Goal: Task Accomplishment & Management: Manage account settings

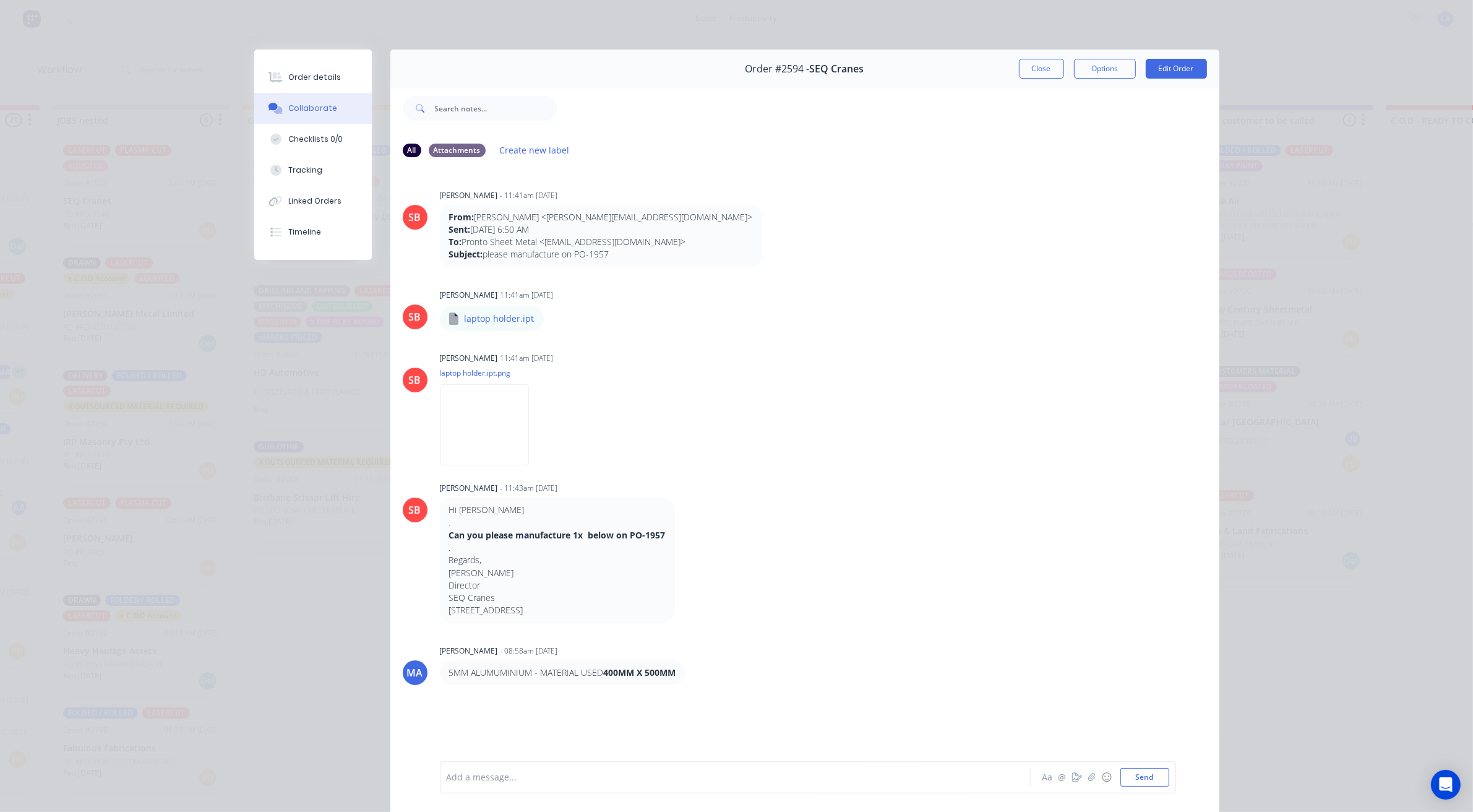
scroll to position [202, 0]
drag, startPoint x: 1024, startPoint y: 59, endPoint x: 1031, endPoint y: 66, distance: 9.9
click at [1026, 60] on button "Close" at bounding box center [1042, 68] width 45 height 20
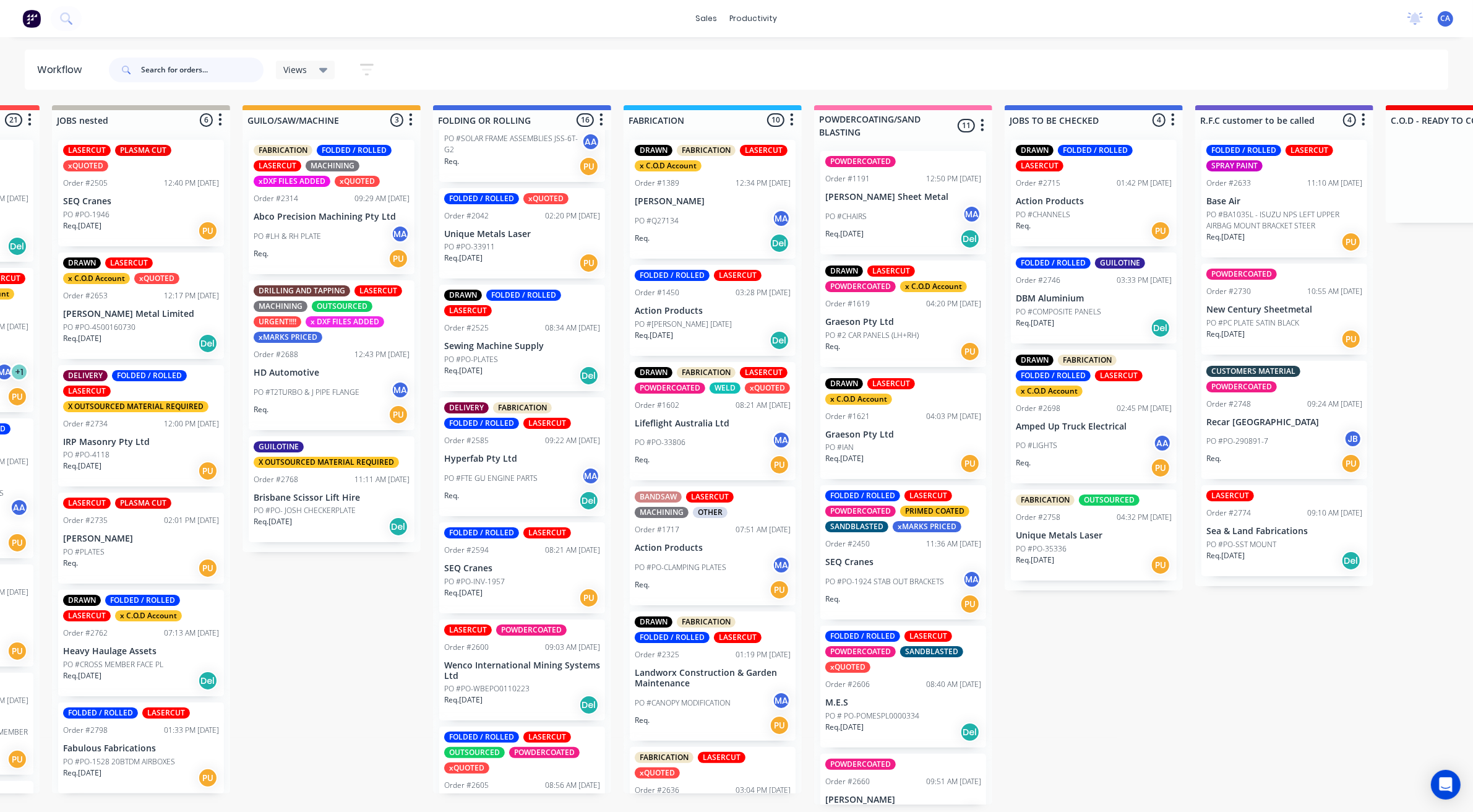
click at [220, 63] on input "text" at bounding box center [202, 70] width 122 height 25
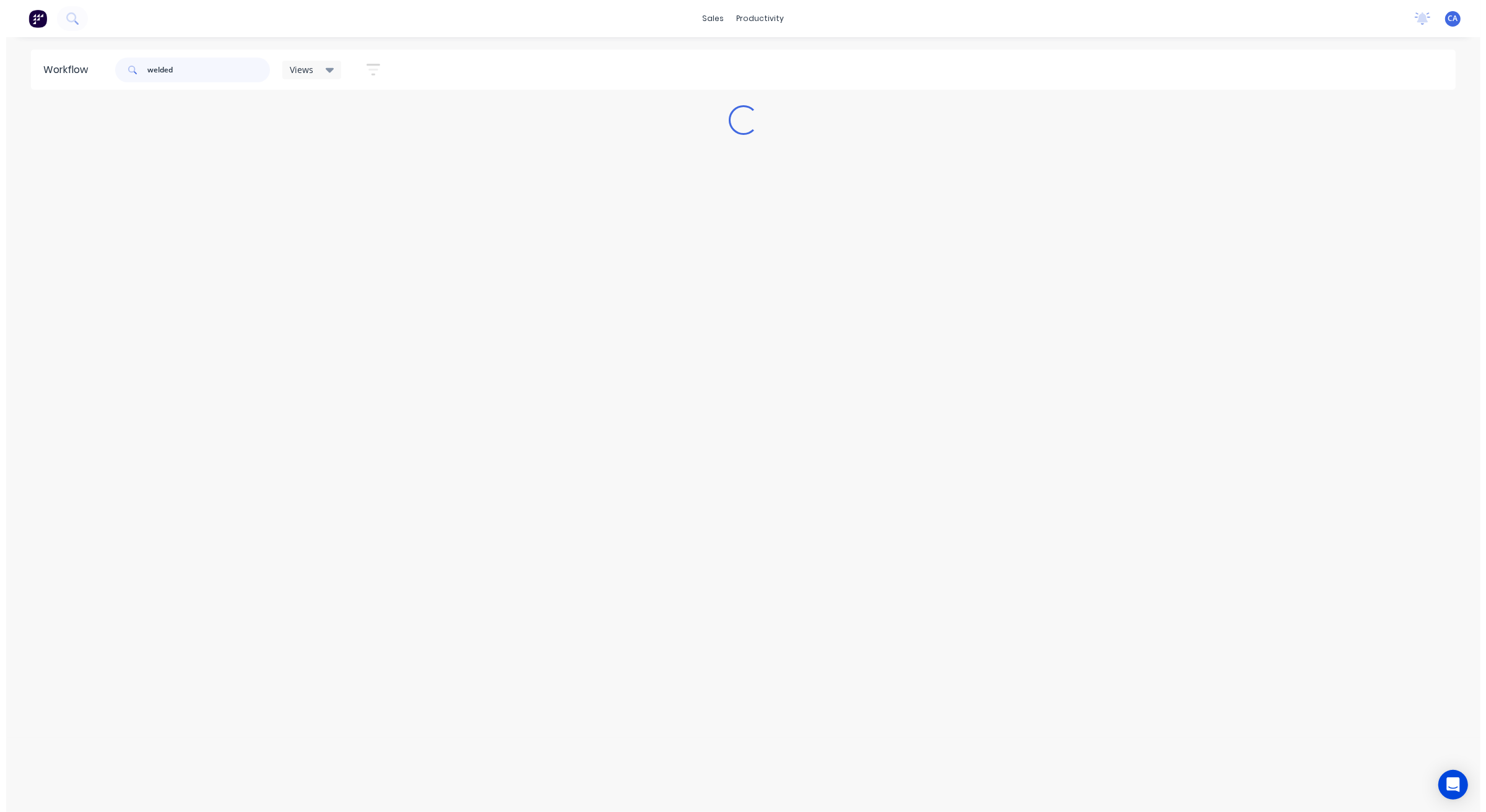
scroll to position [0, 0]
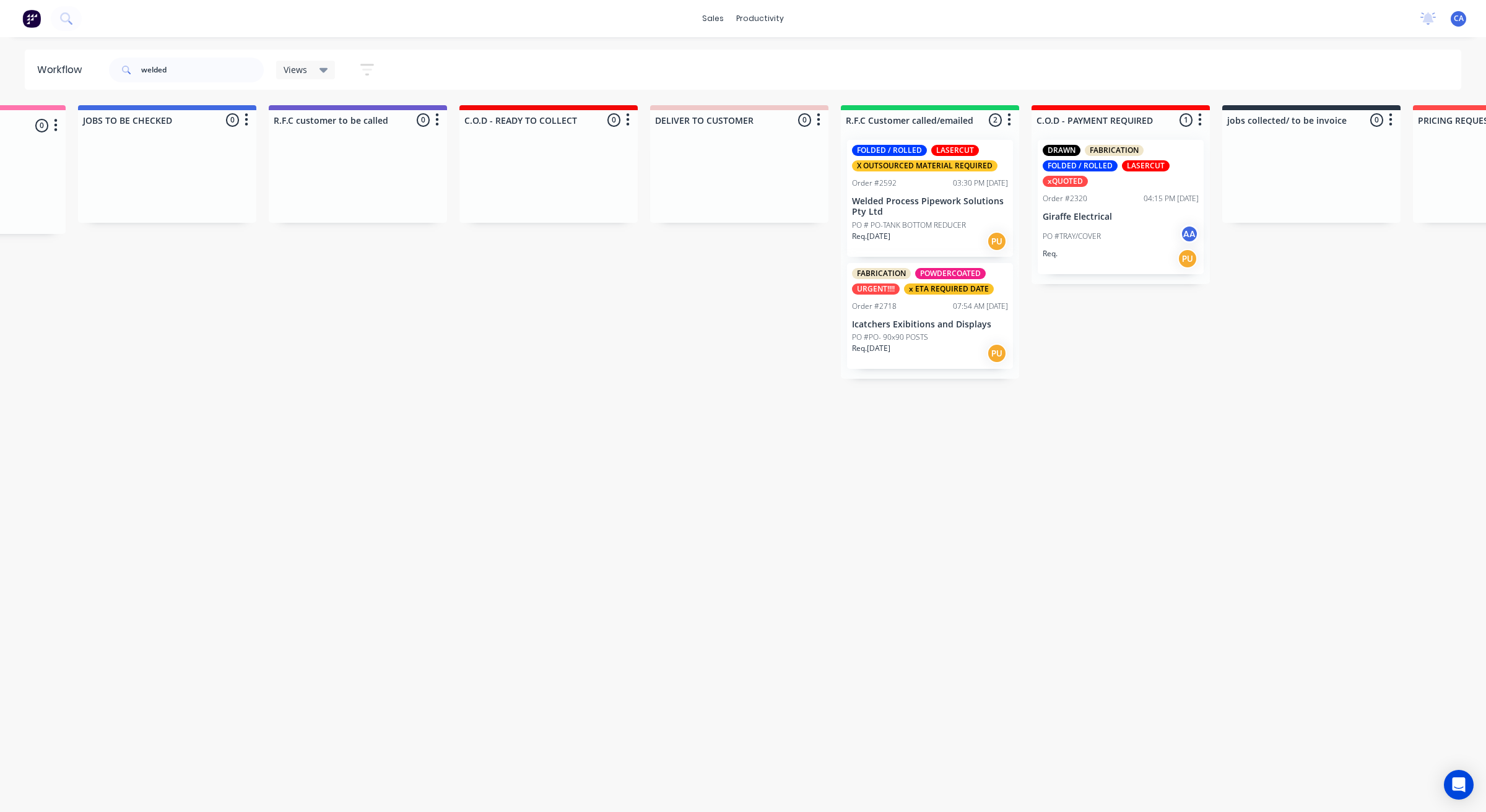
drag, startPoint x: 400, startPoint y: 328, endPoint x: 571, endPoint y: 367, distance: 175.4
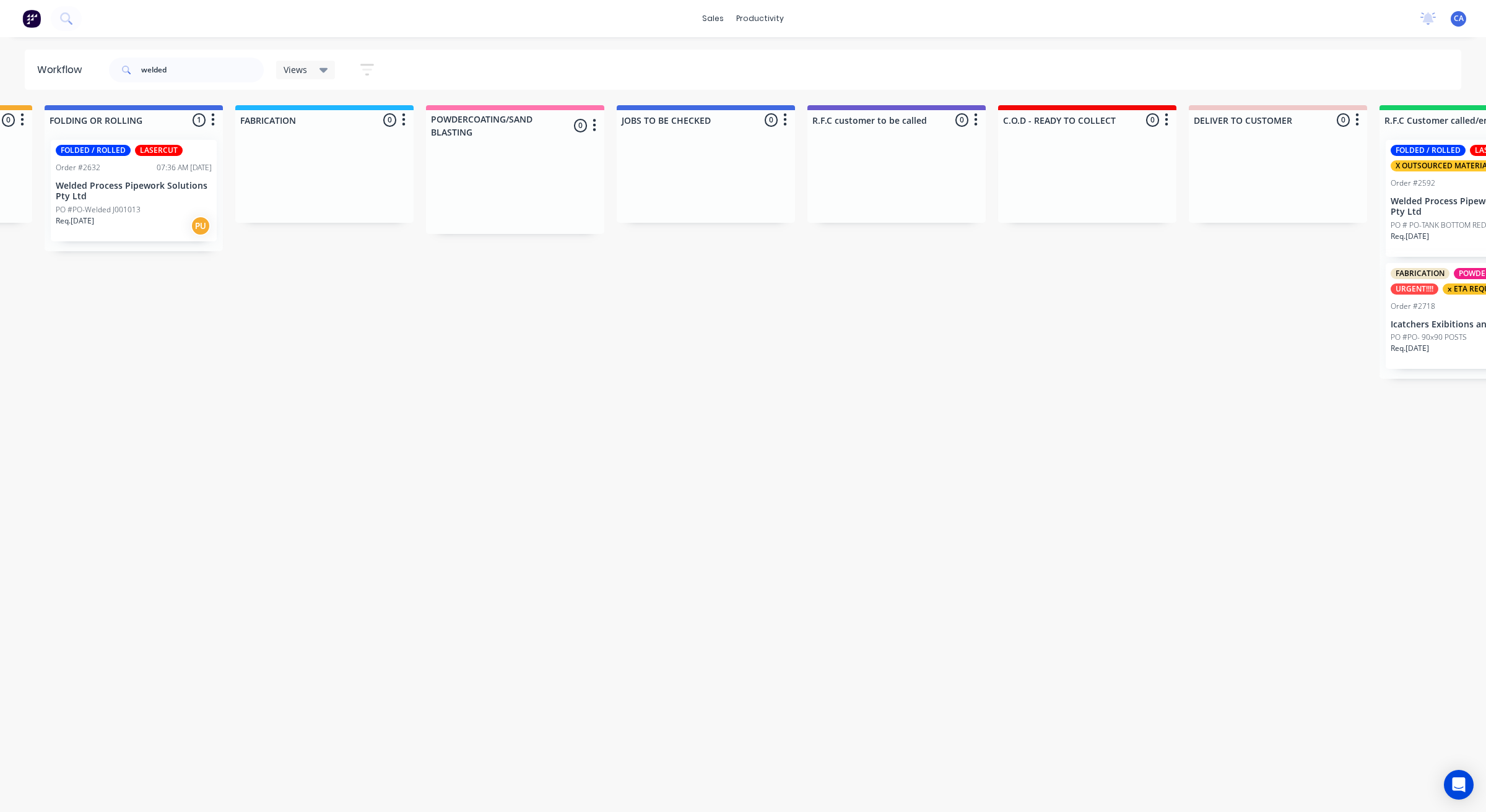
drag, startPoint x: 571, startPoint y: 367, endPoint x: 388, endPoint y: 344, distance: 184.4
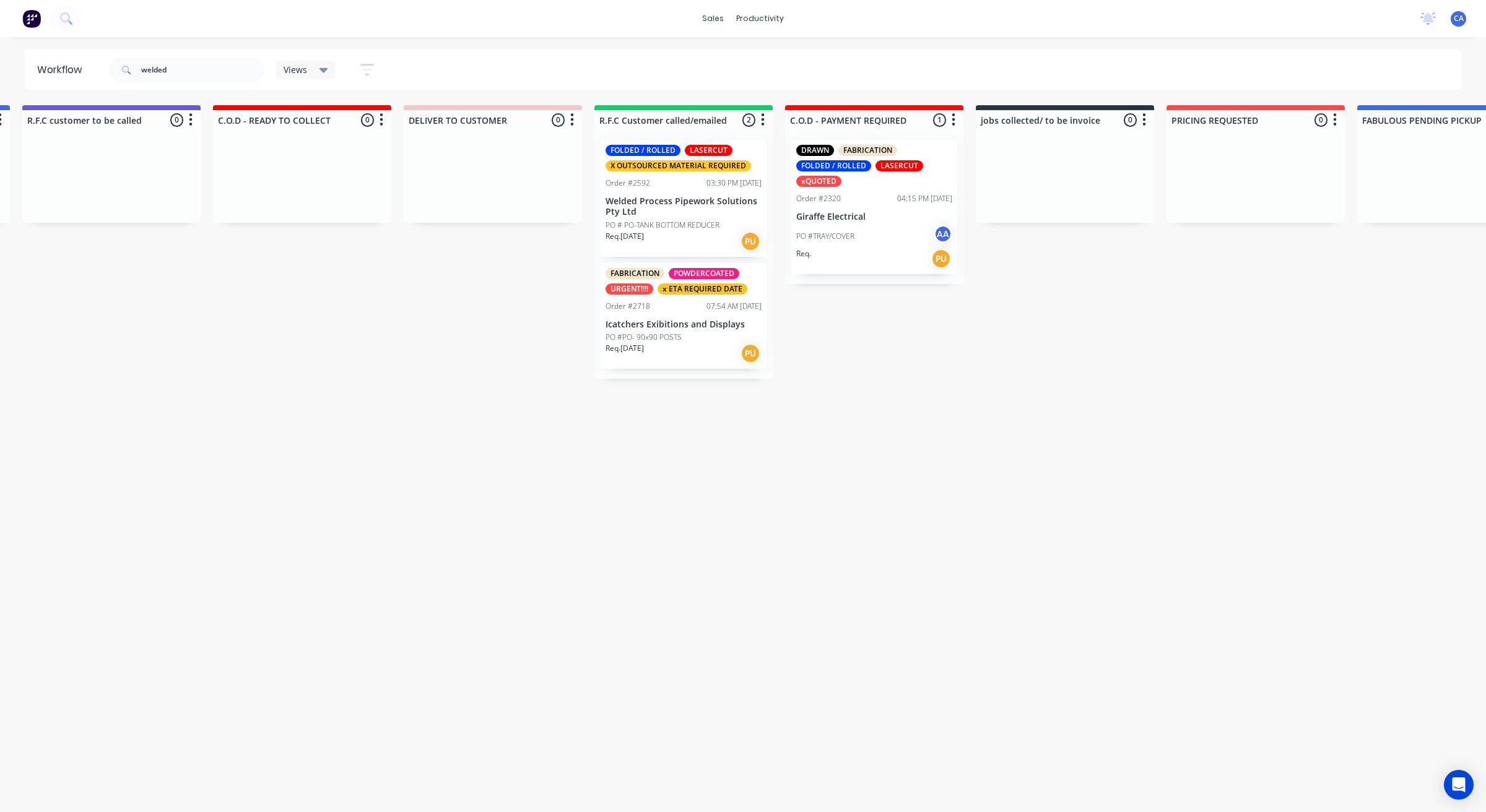
drag, startPoint x: 436, startPoint y: 308, endPoint x: 506, endPoint y: 329, distance: 73.1
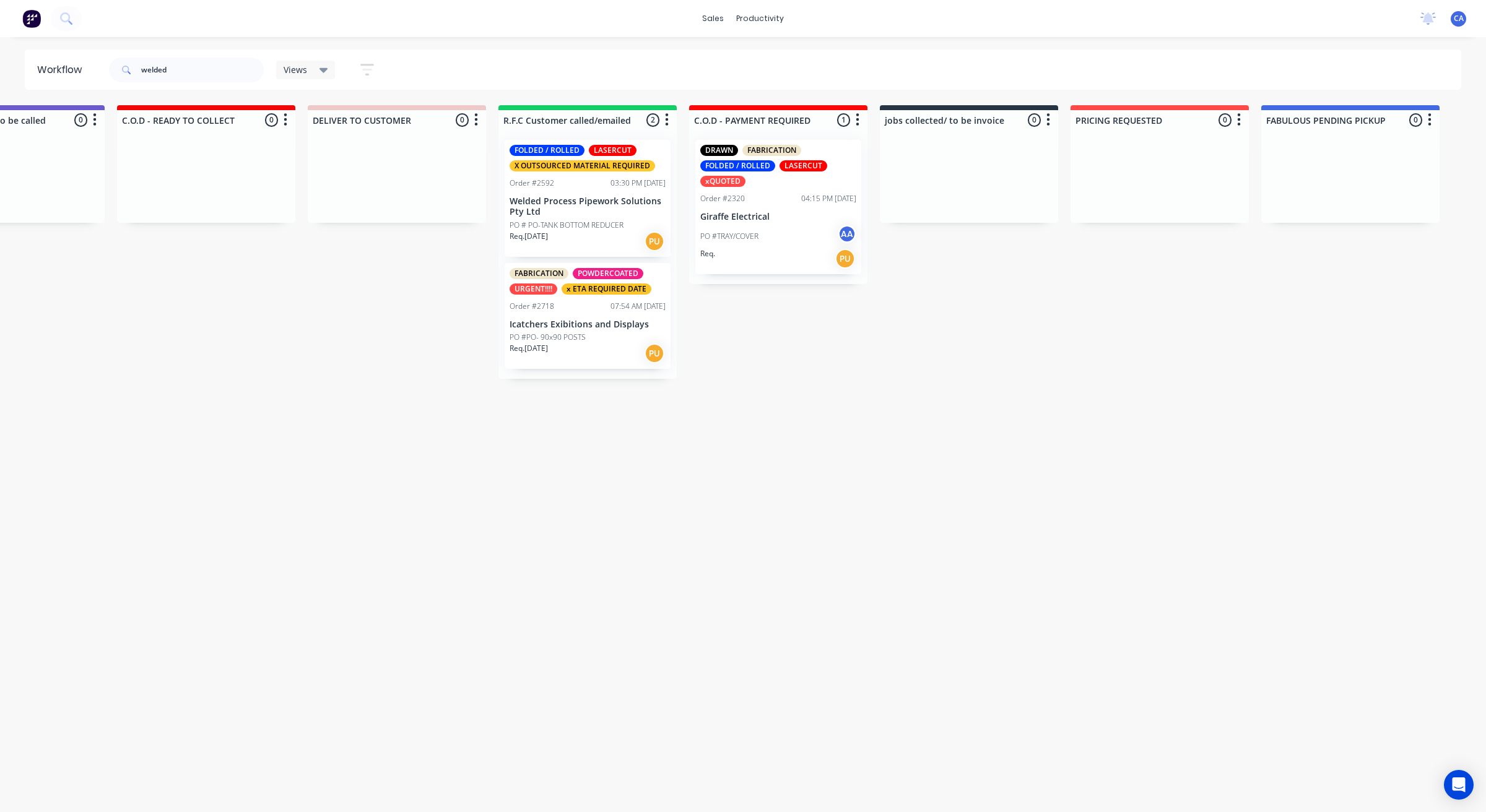
click at [573, 223] on p "PO # PO-TANK BOTTOM REDUCER" at bounding box center [567, 225] width 114 height 11
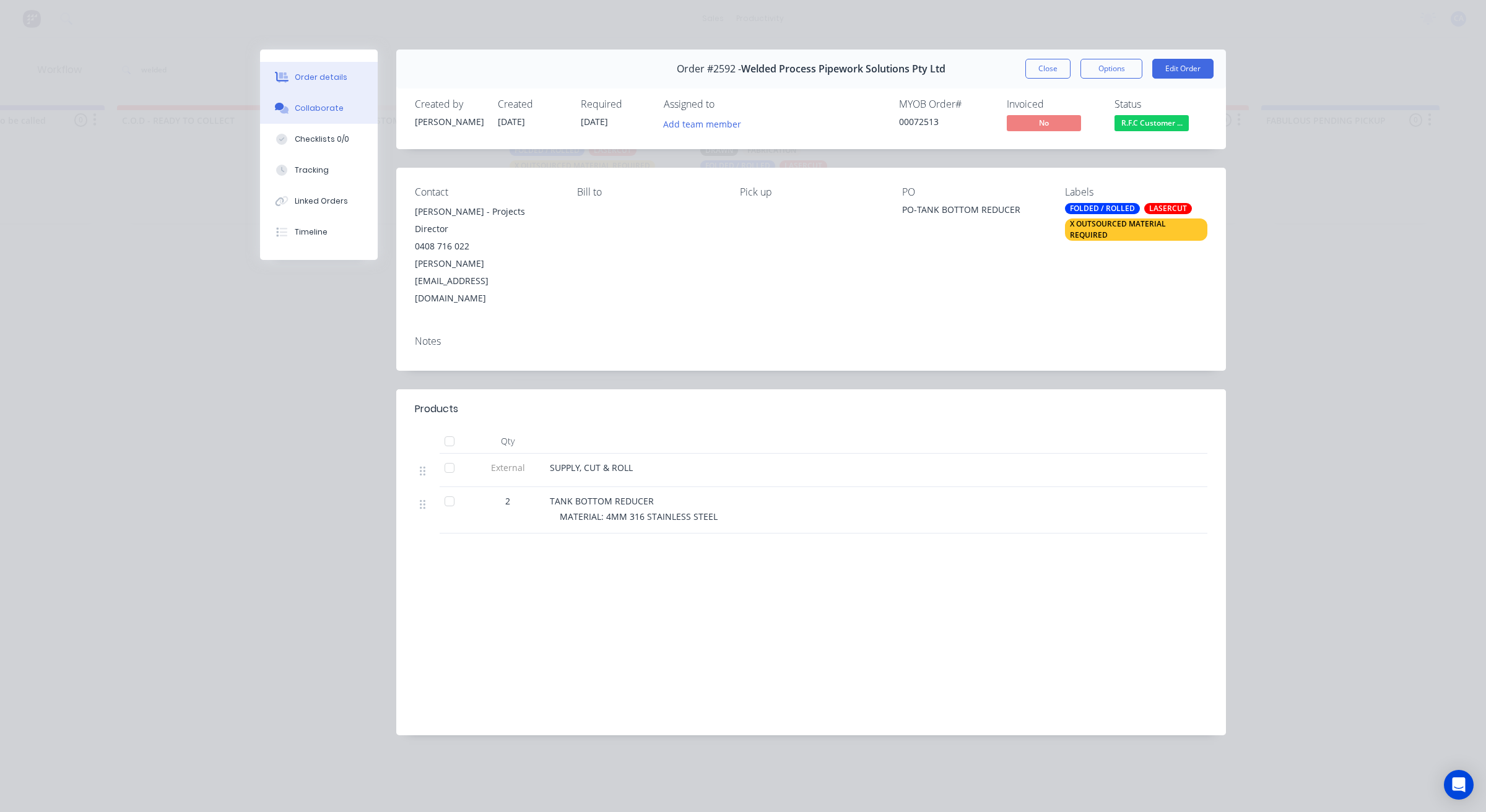
click at [331, 109] on div "Collaborate" at bounding box center [319, 108] width 49 height 11
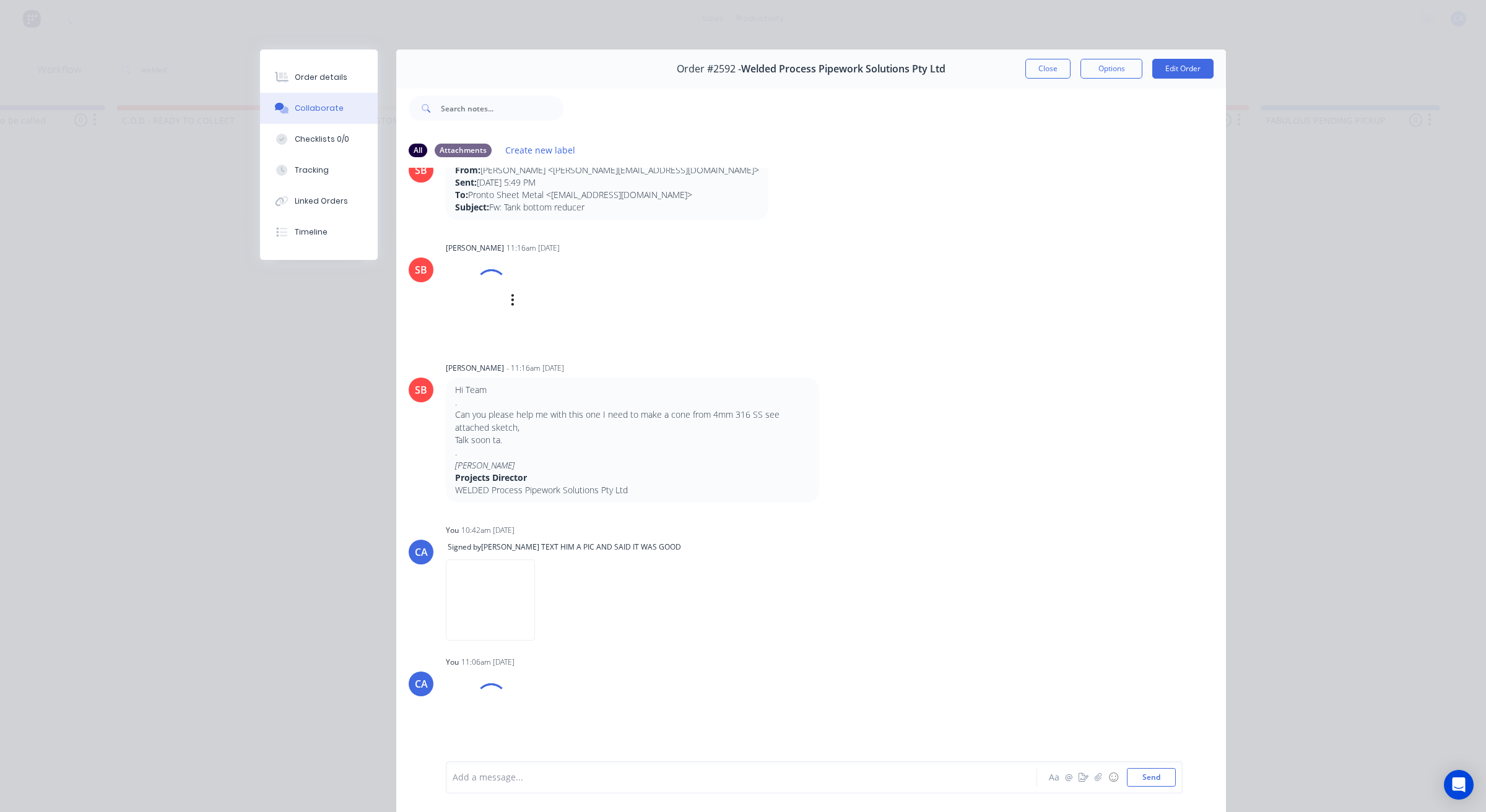
scroll to position [0, 0]
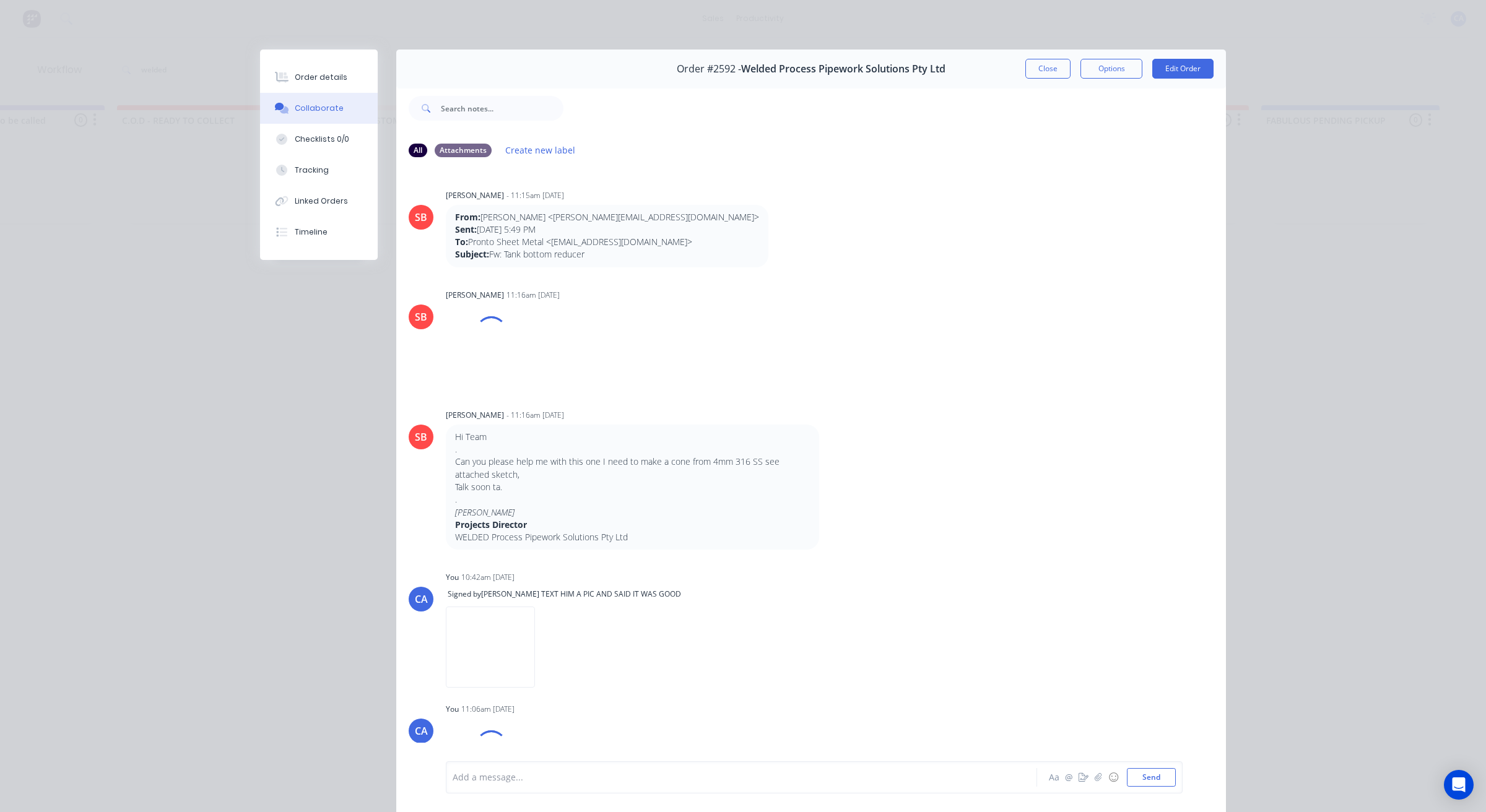
click at [353, 93] on button "Collaborate" at bounding box center [318, 108] width 118 height 31
click at [353, 83] on button "Order details" at bounding box center [318, 77] width 118 height 31
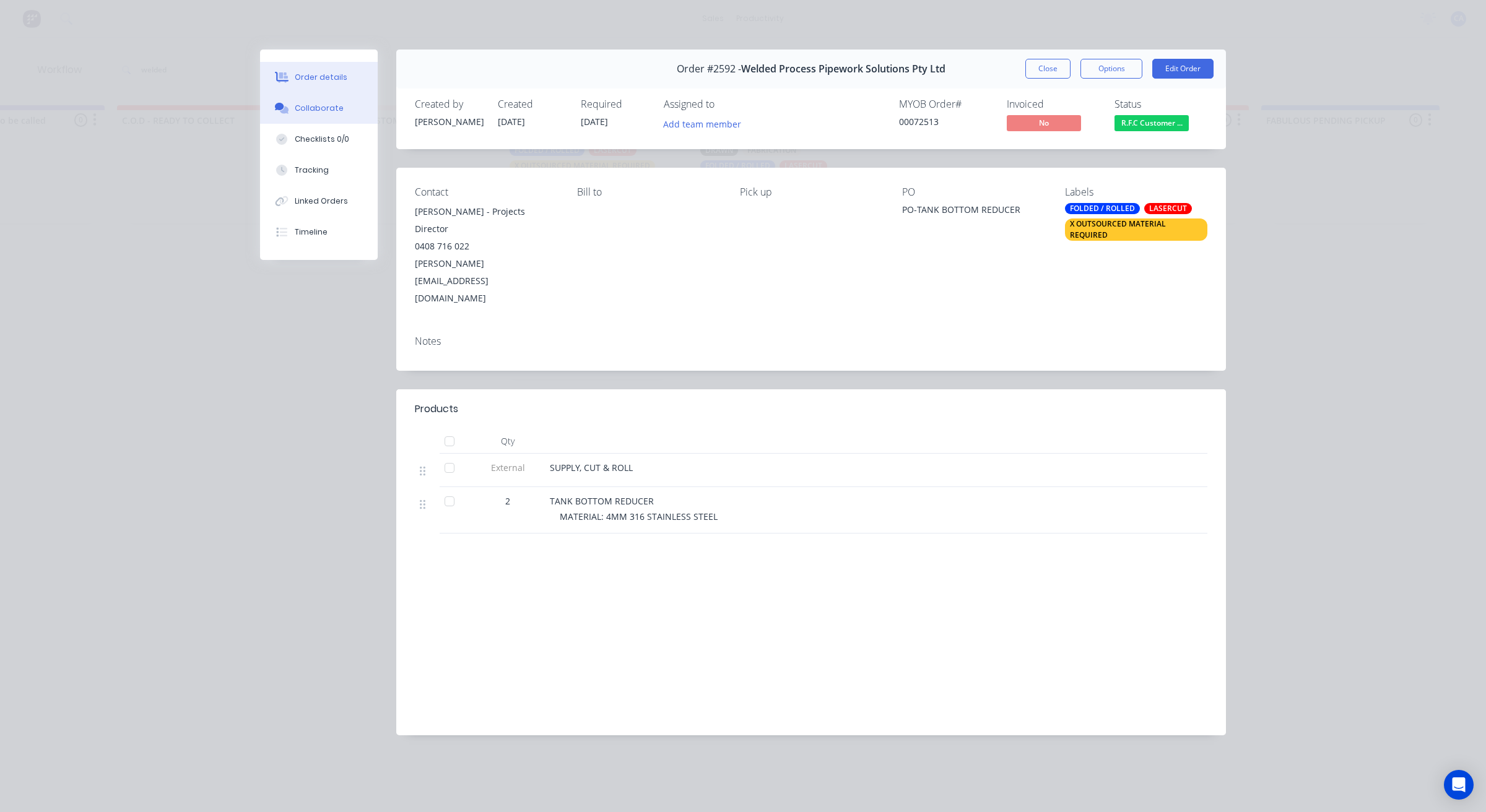
click at [354, 109] on button "Collaborate" at bounding box center [318, 108] width 118 height 31
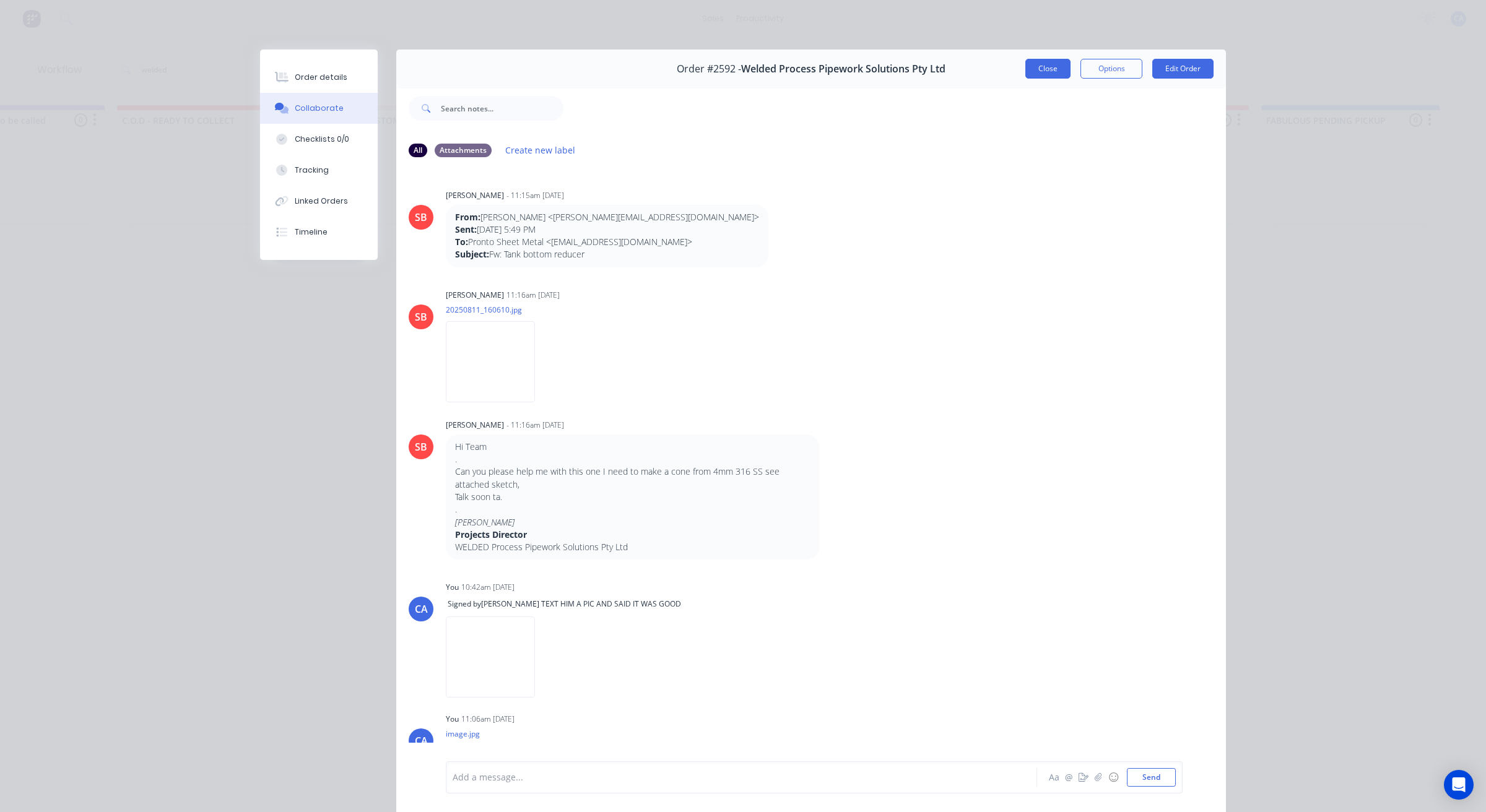
click at [1055, 60] on button "Close" at bounding box center [1047, 68] width 45 height 20
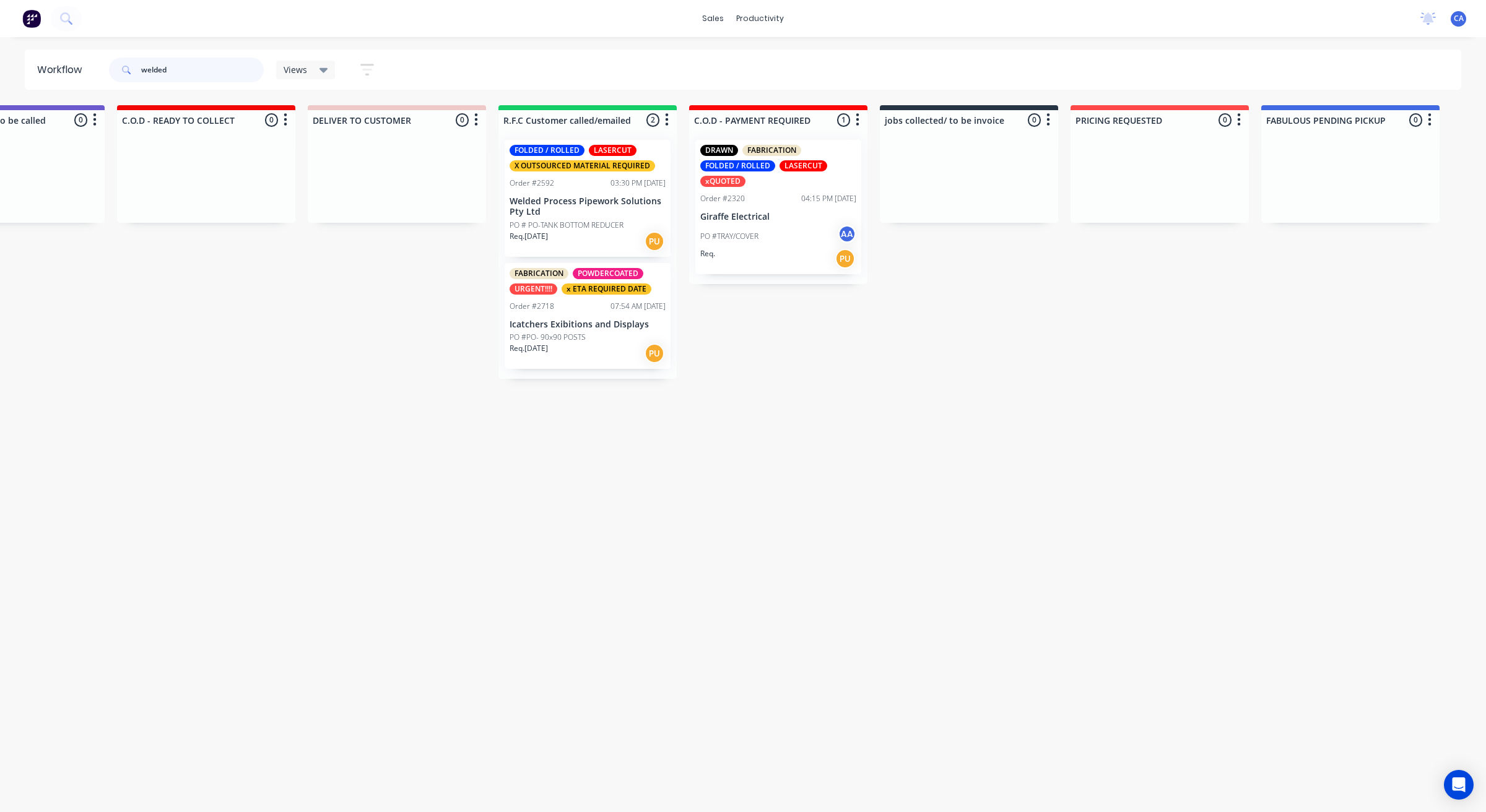
drag, startPoint x: 192, startPoint y: 69, endPoint x: 31, endPoint y: 2, distance: 174.4
click at [0, 58] on div "Workflow welded Views Save new view None (Default) edit Show/Hide statuses Show…" at bounding box center [743, 69] width 1486 height 41
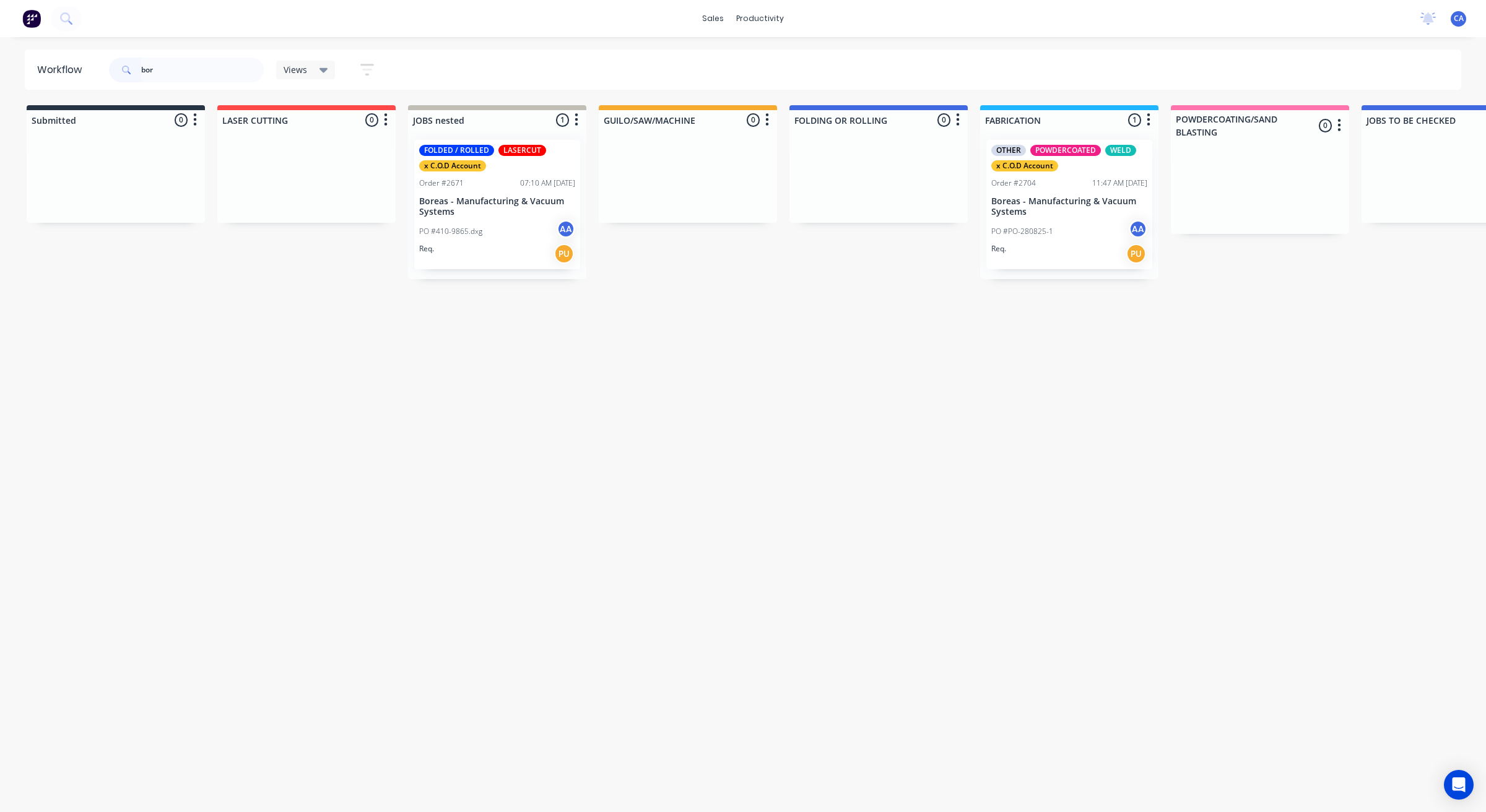
click at [1069, 230] on div "PO #PO-280825-1 AA" at bounding box center [1069, 232] width 156 height 23
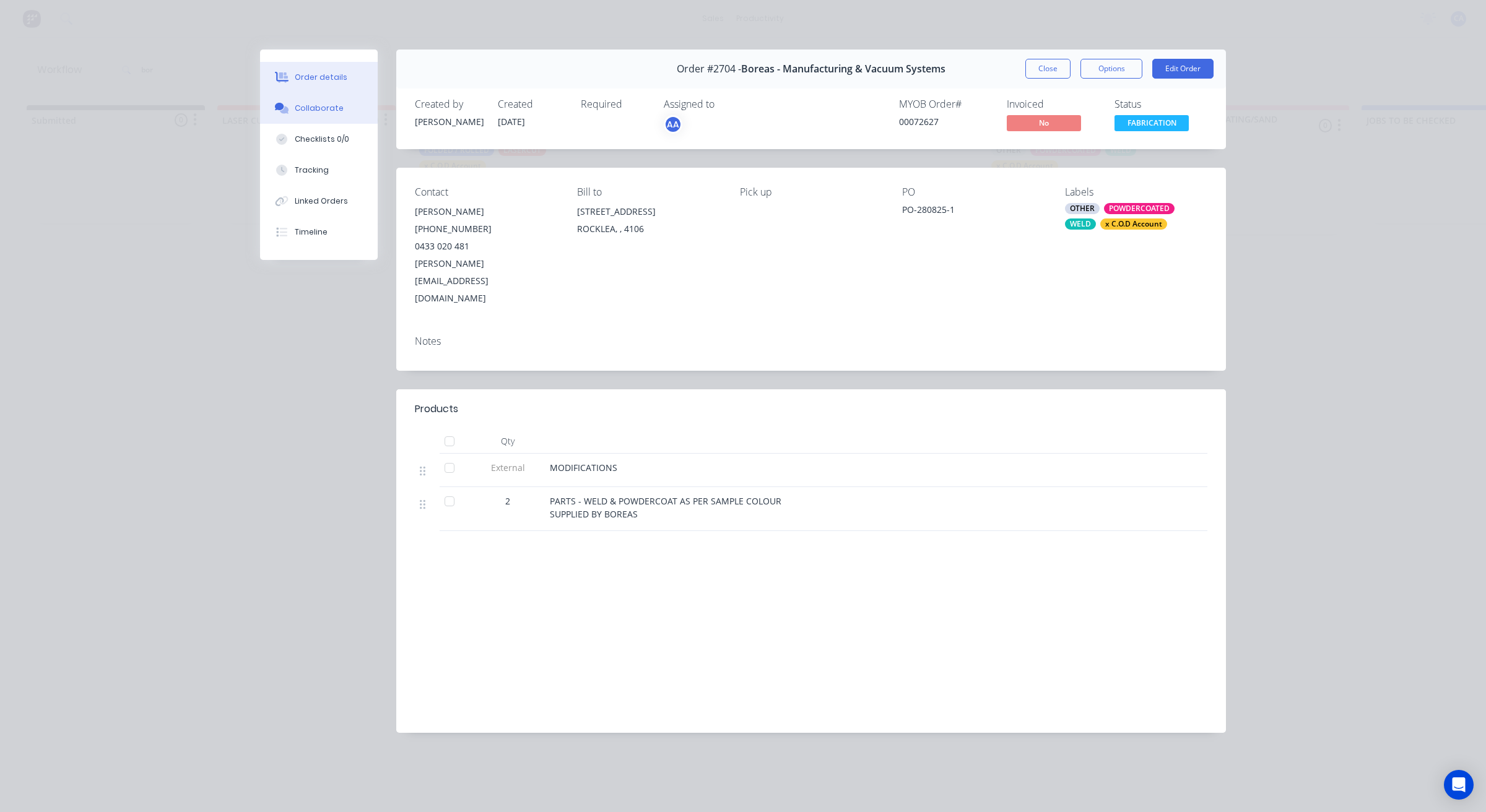
click at [324, 109] on div "Collaborate" at bounding box center [319, 108] width 49 height 11
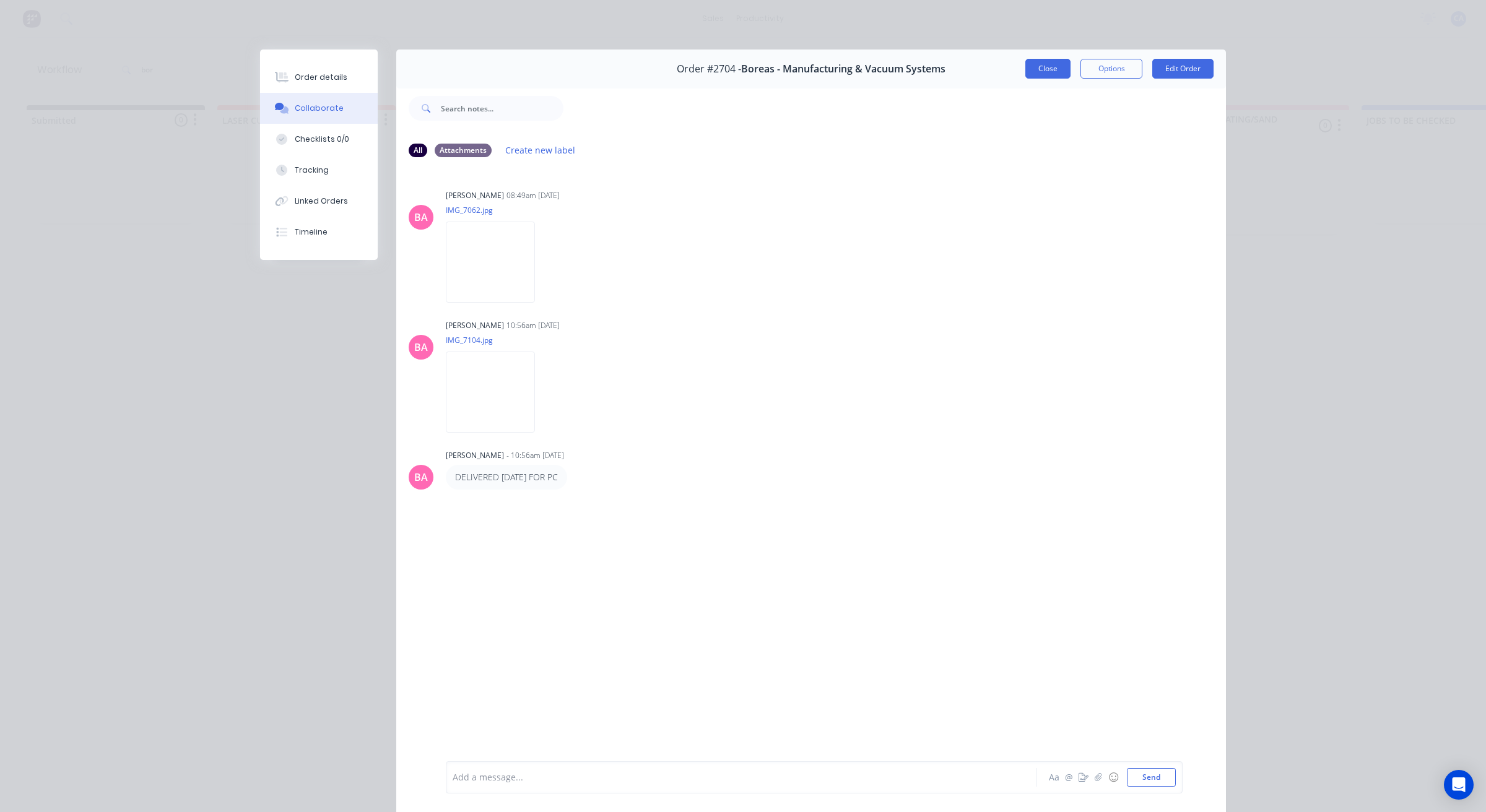
click at [1039, 70] on button "Close" at bounding box center [1047, 68] width 45 height 20
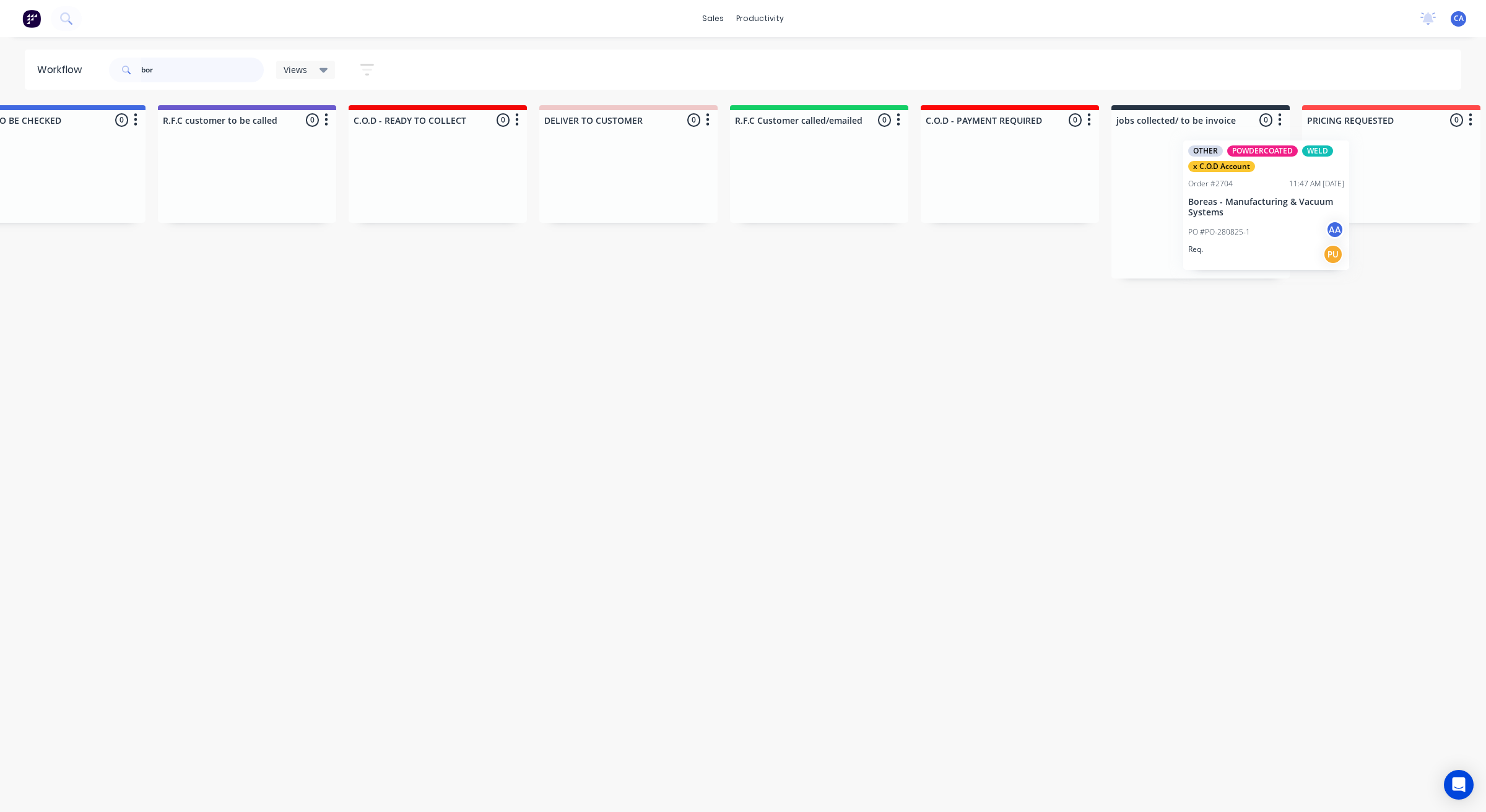
drag, startPoint x: 1066, startPoint y: 217, endPoint x: 1186, endPoint y: 209, distance: 120.3
click at [1186, 209] on div "Submitted 0 Sort By Created date Required date Order number Customer name Most …" at bounding box center [257, 192] width 3321 height 174
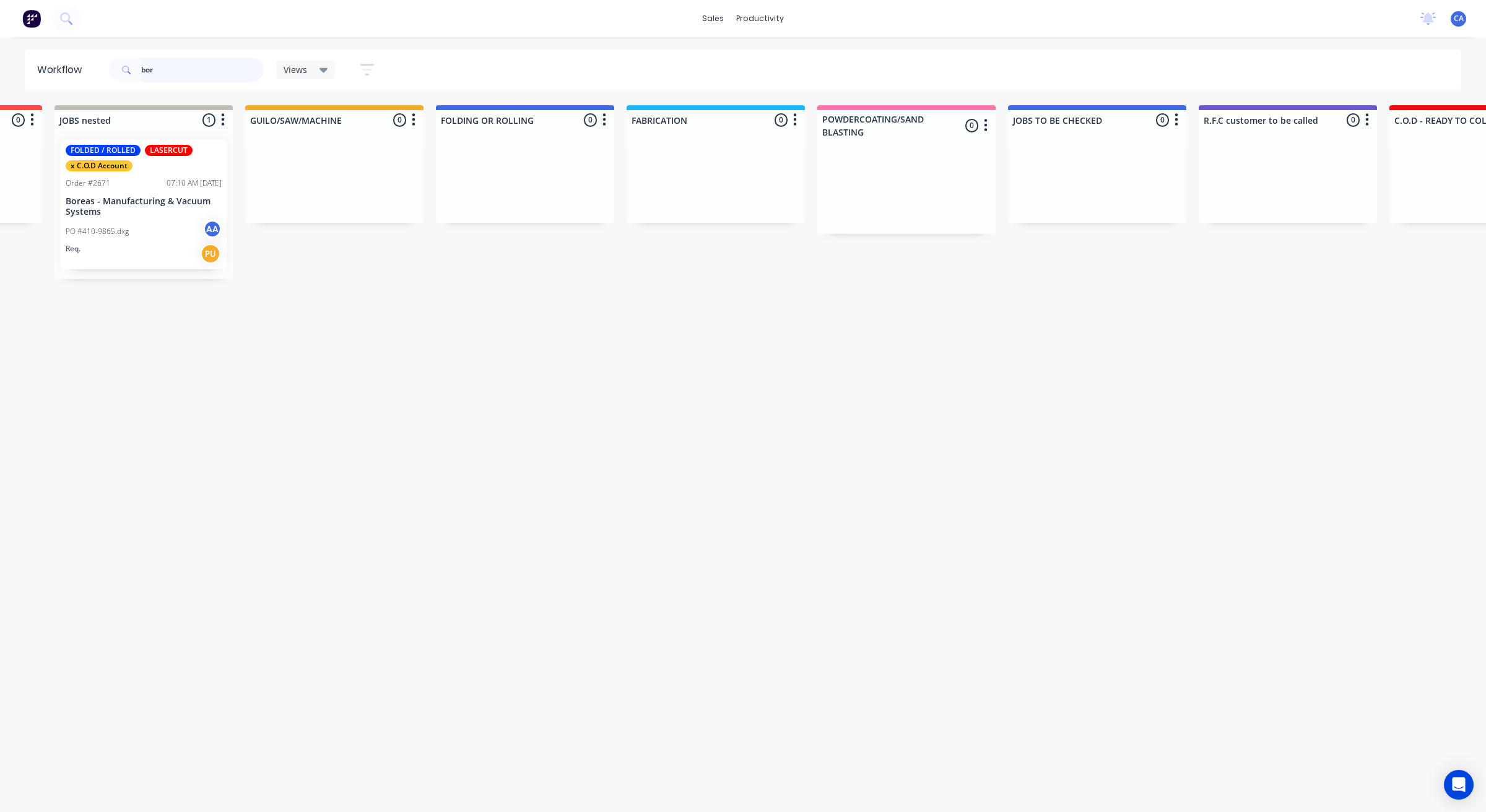
scroll to position [0, 341]
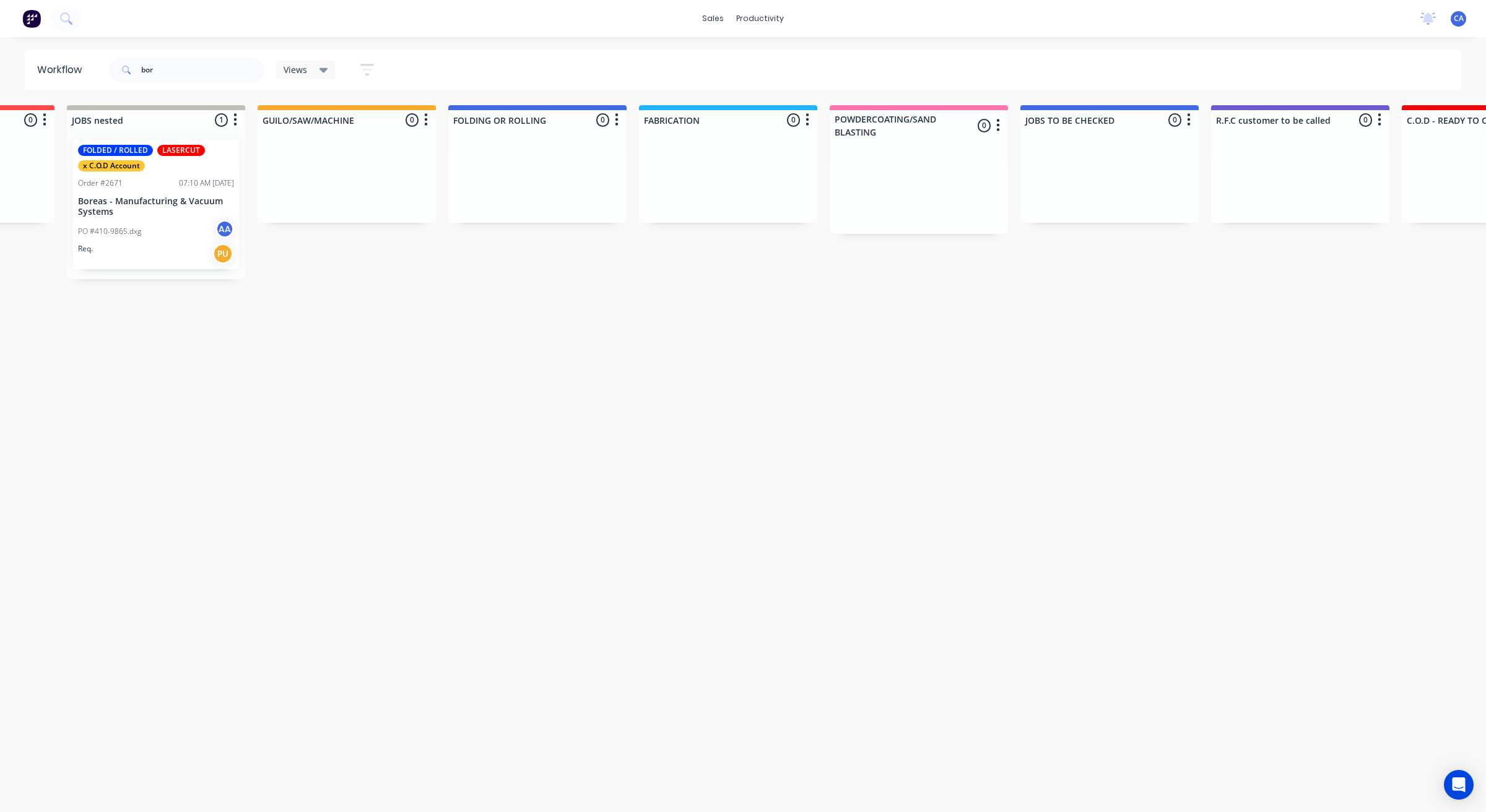
click at [151, 207] on p "Boreas - Manufacturing & Vacuum Systems" at bounding box center [156, 206] width 156 height 21
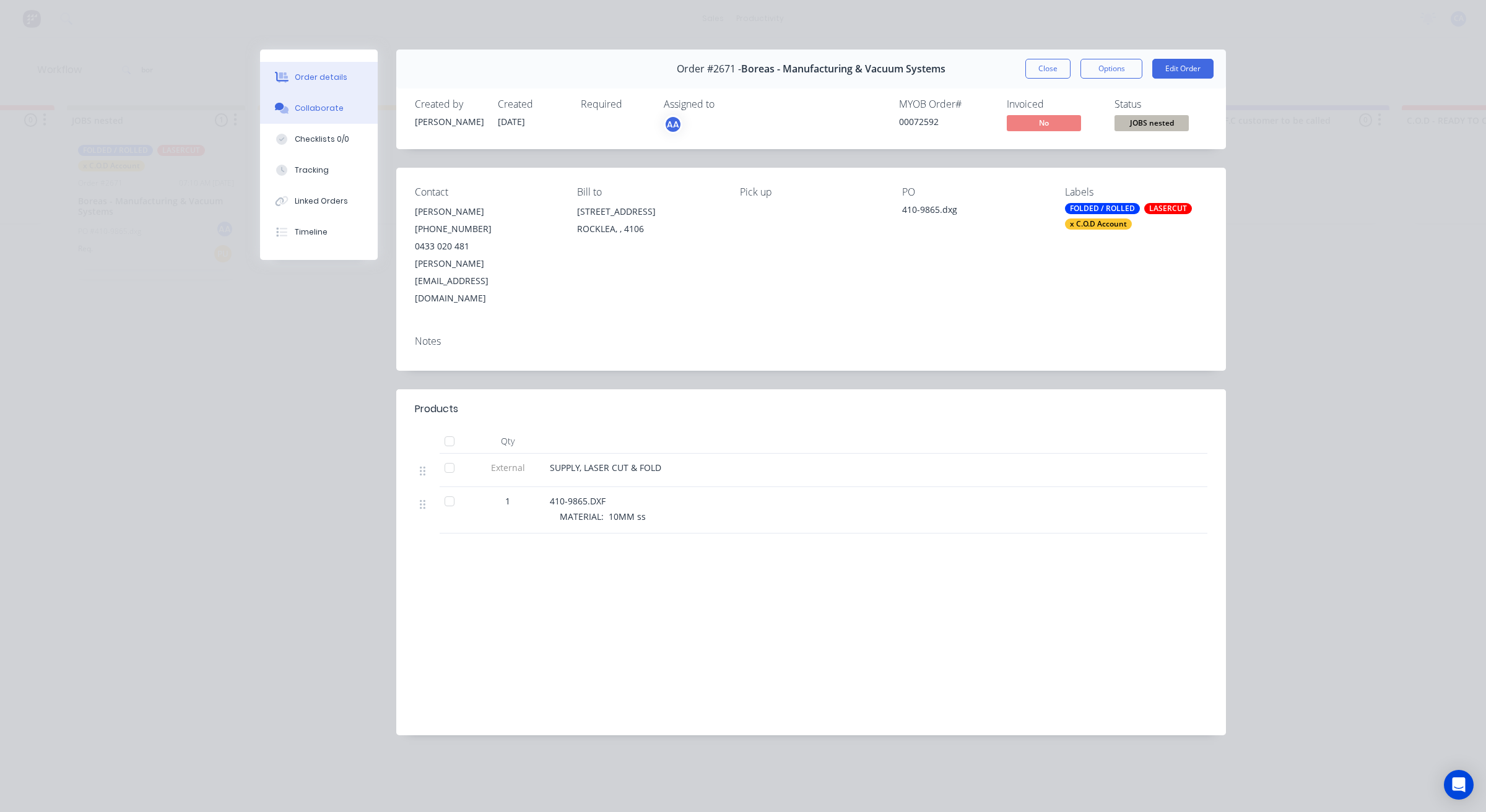
click at [322, 108] on div "Collaborate" at bounding box center [319, 108] width 49 height 11
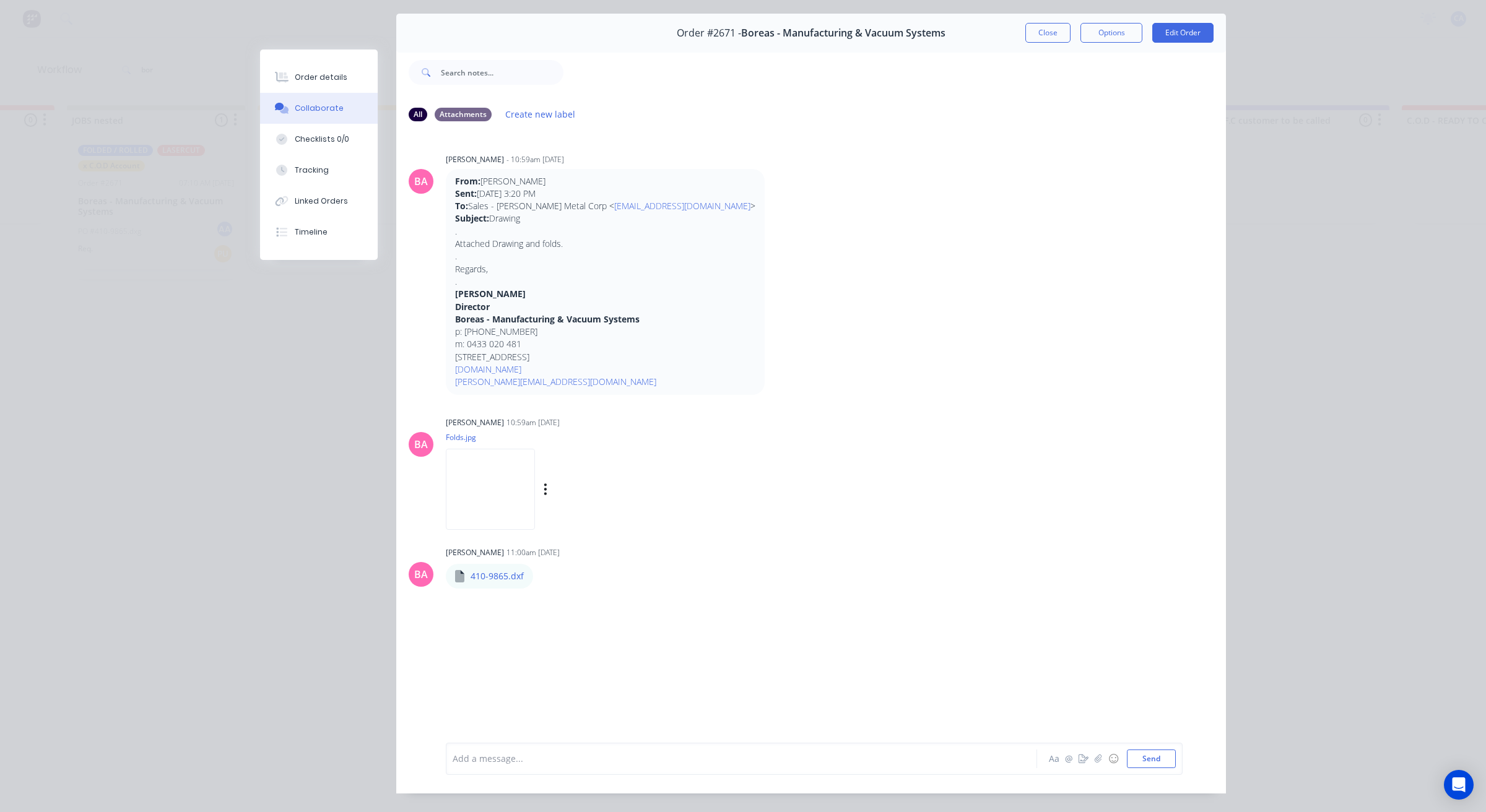
scroll to position [68, 0]
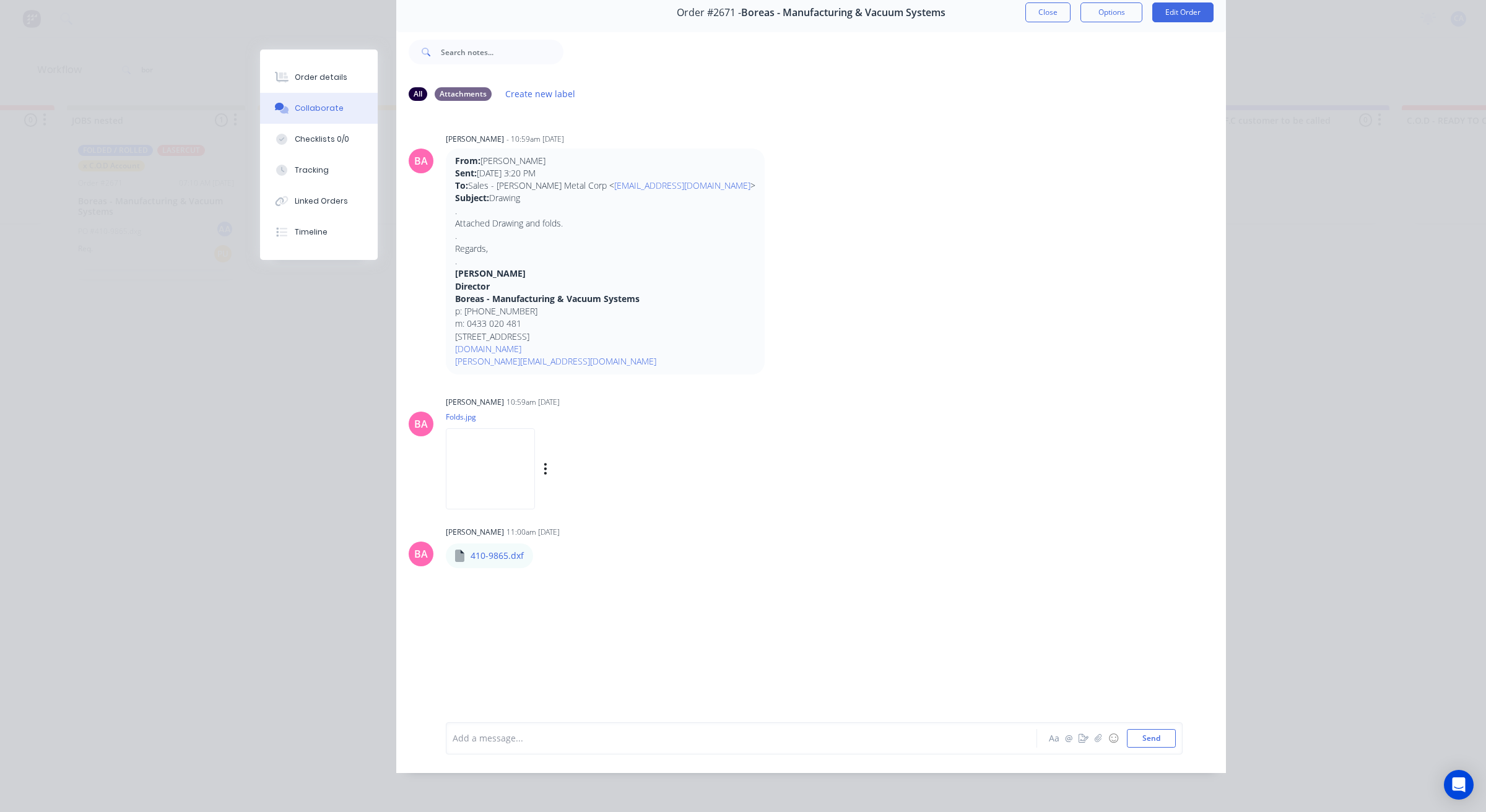
click at [503, 462] on img at bounding box center [490, 469] width 89 height 81
click at [1042, 5] on button "Close" at bounding box center [1047, 12] width 45 height 20
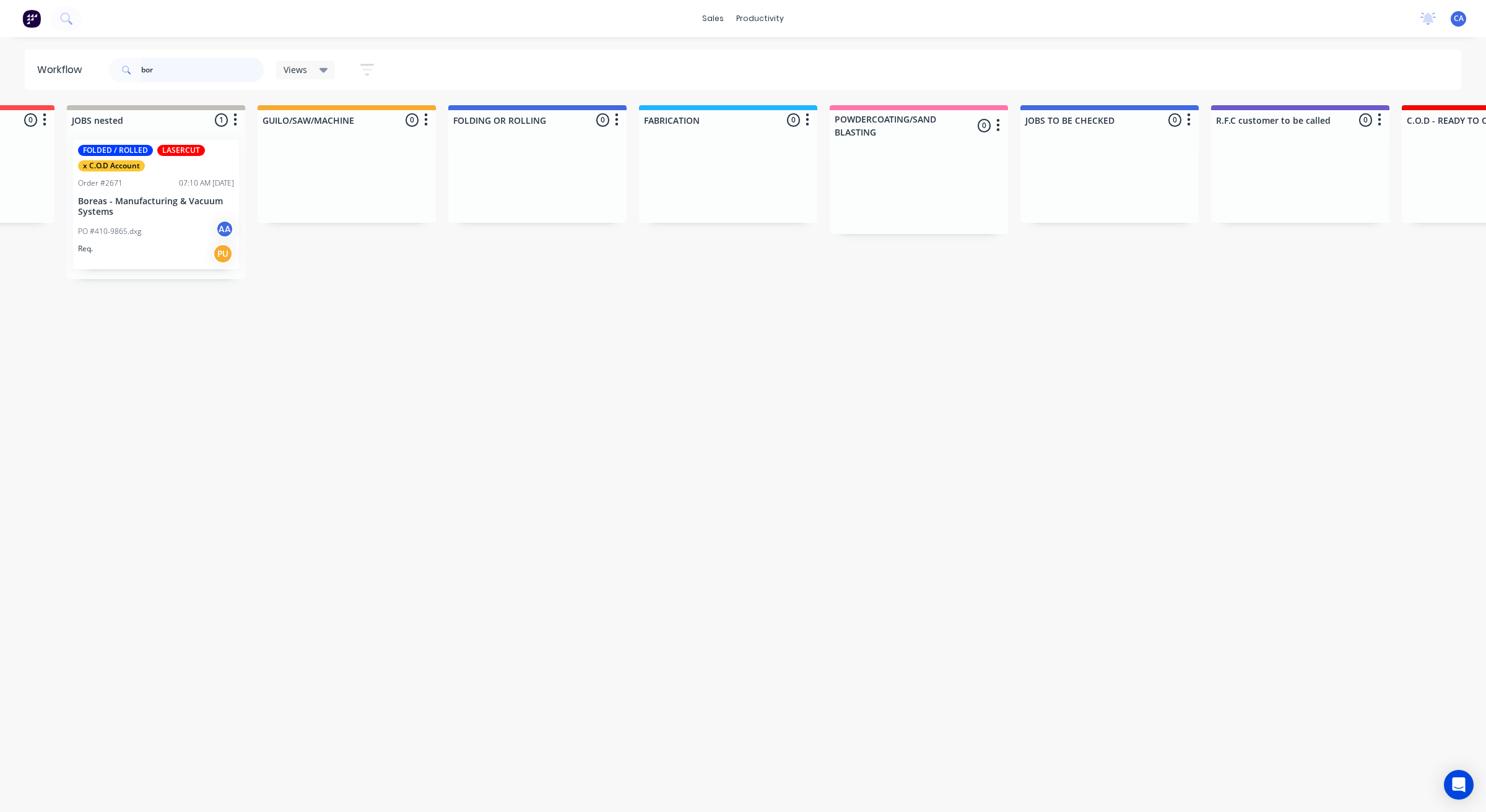
drag, startPoint x: 175, startPoint y: 65, endPoint x: 10, endPoint y: 51, distance: 165.6
click at [59, 63] on header "Workflow bor Views Save new view None (Default) edit Show/Hide statuses Show li…" at bounding box center [743, 69] width 1437 height 41
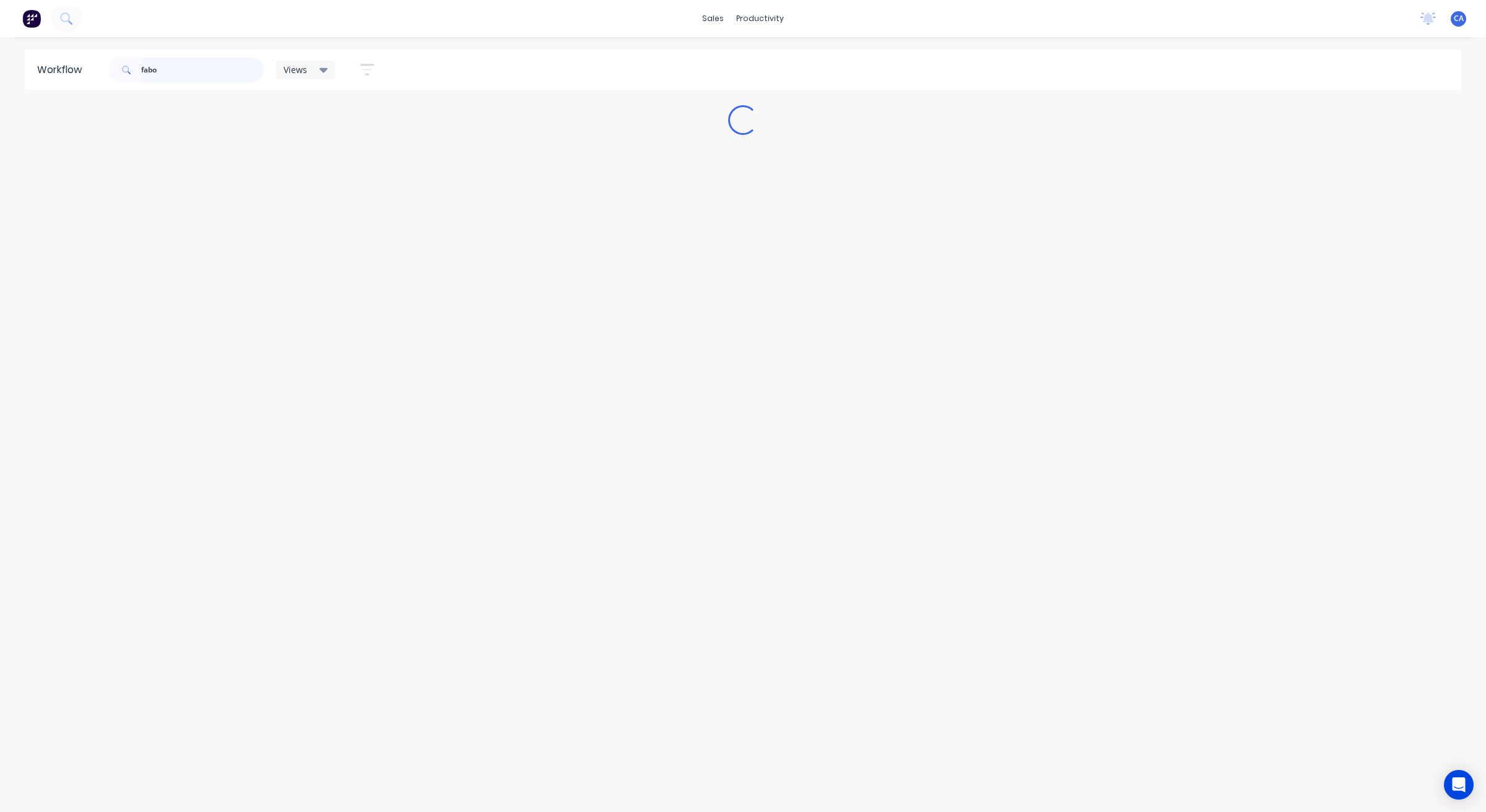
scroll to position [0, 0]
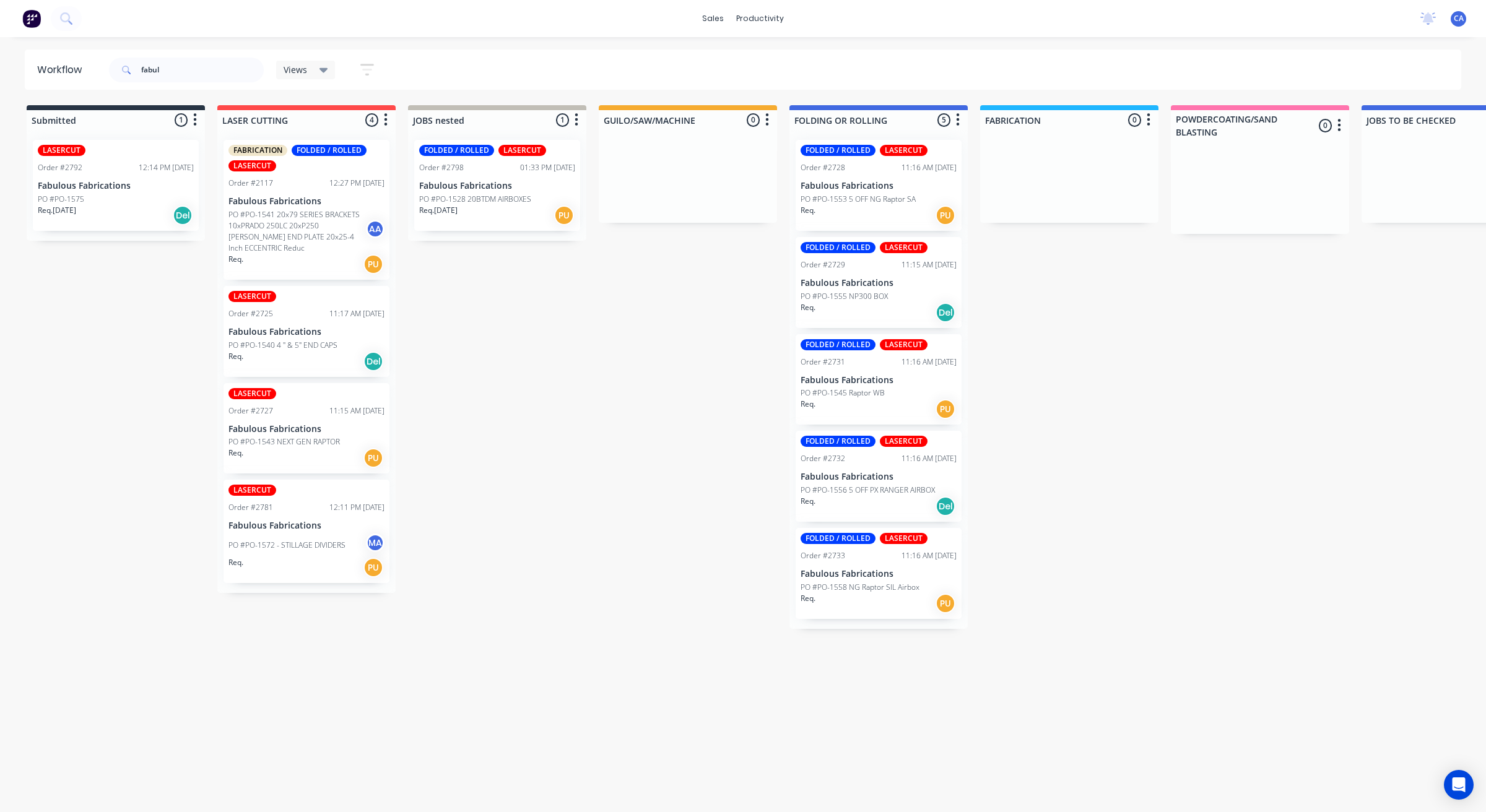
click at [485, 183] on p "Fabulous Fabrications" at bounding box center [497, 186] width 156 height 10
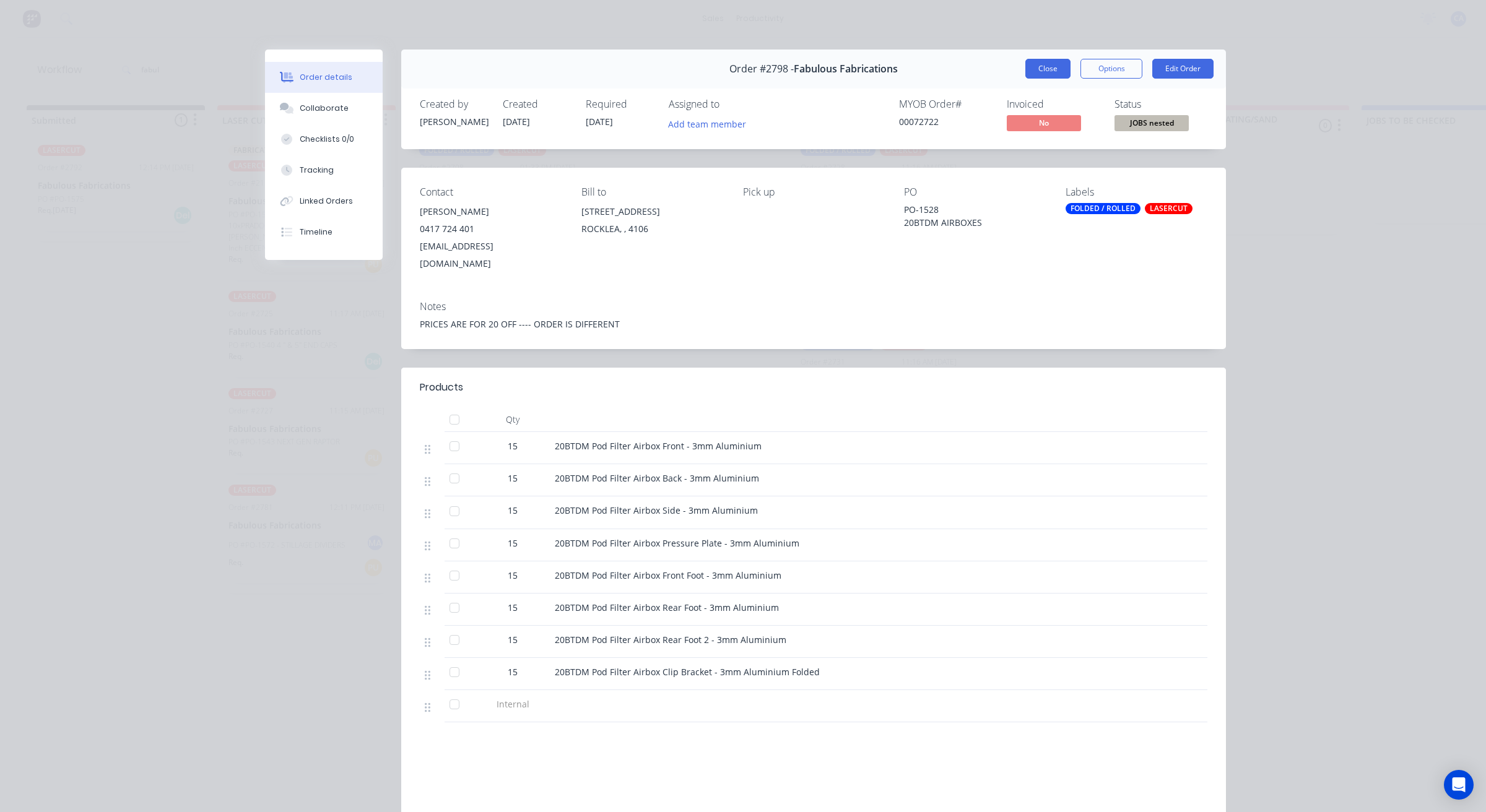
click at [1041, 70] on button "Close" at bounding box center [1047, 68] width 45 height 20
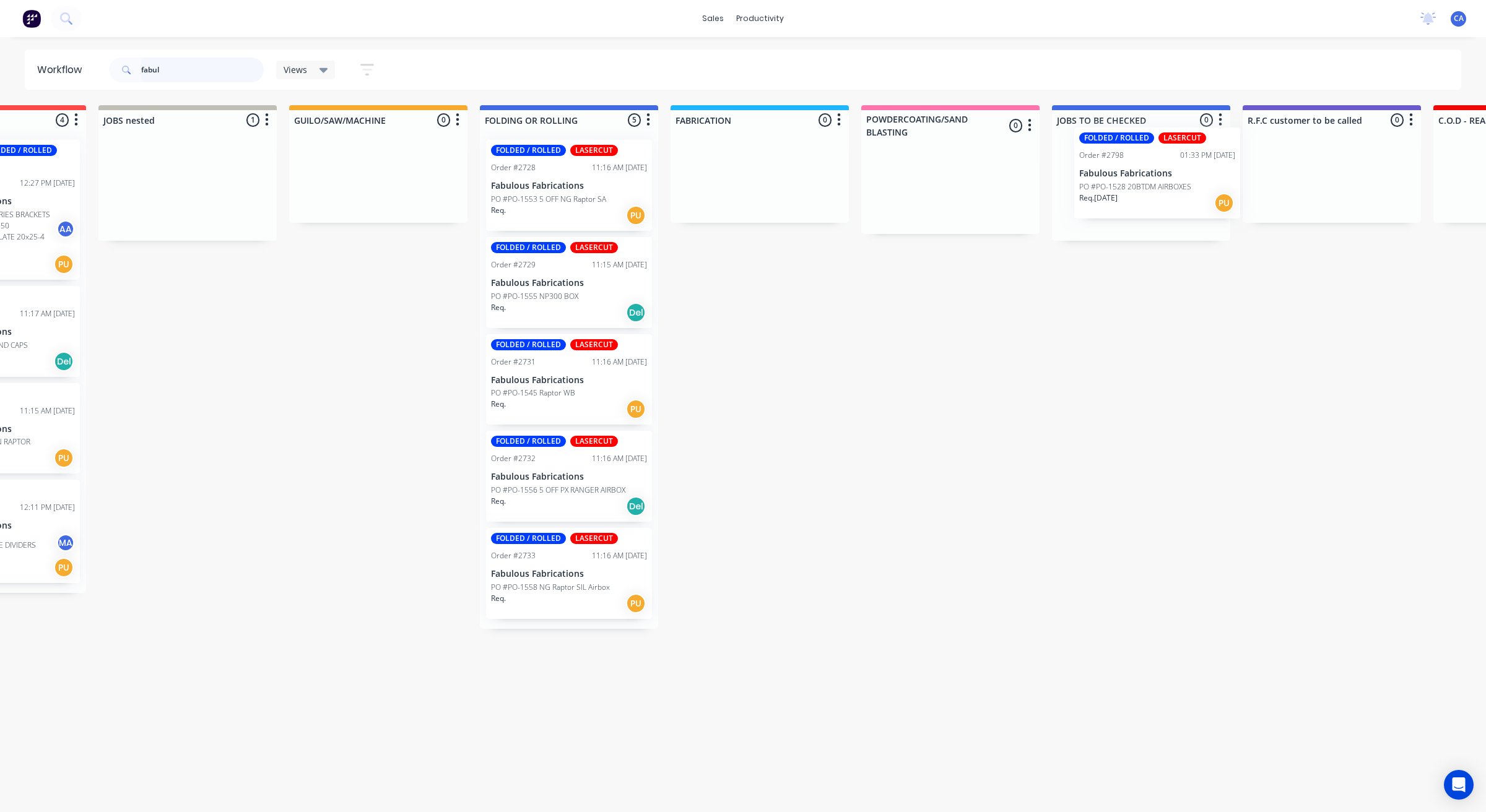
scroll to position [0, 317]
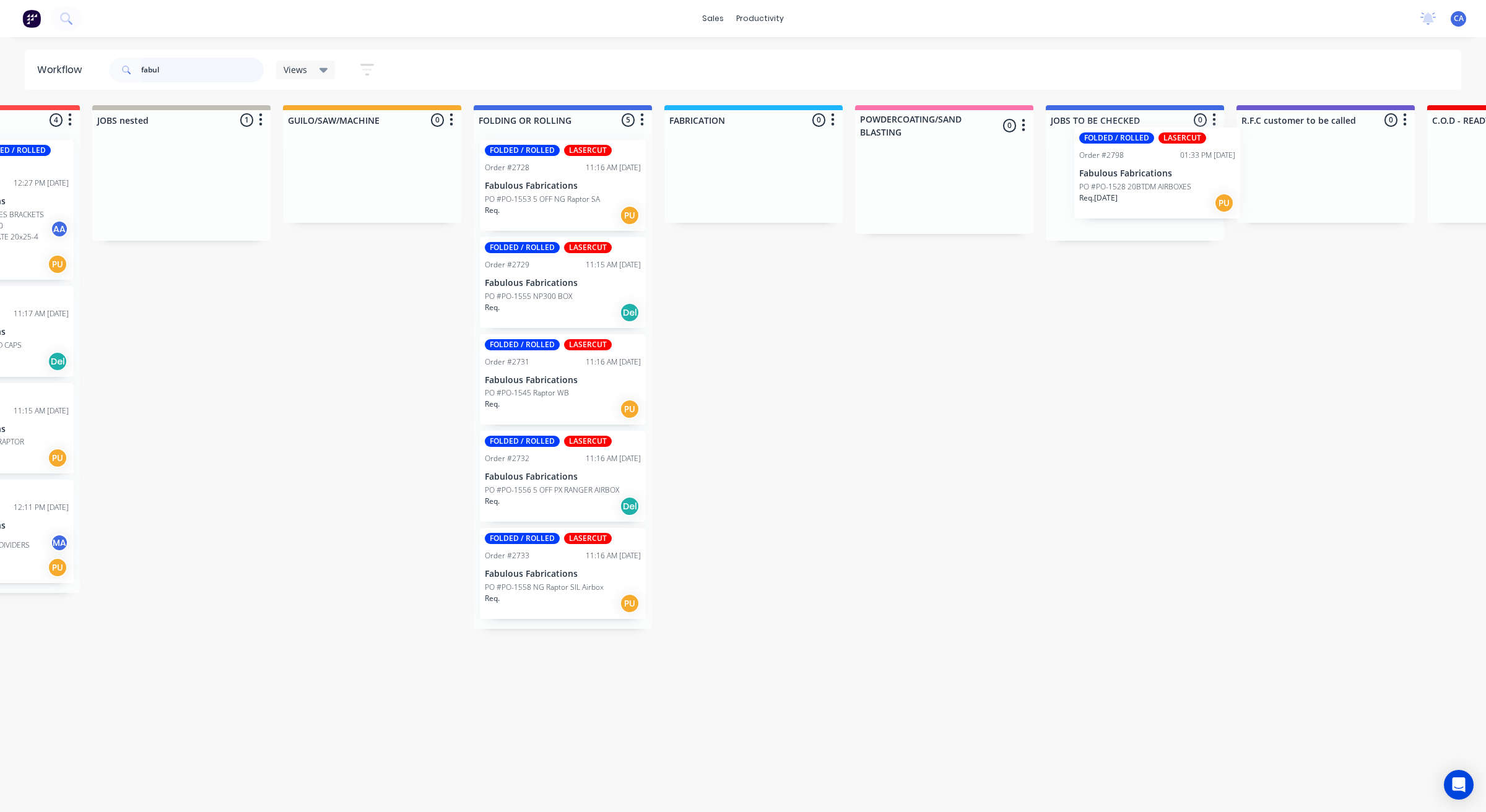
drag, startPoint x: 468, startPoint y: 201, endPoint x: 1111, endPoint y: 186, distance: 643.2
click at [1118, 187] on div "Submitted 1 Sort By Created date Required date Order number Customer name Most …" at bounding box center [1335, 367] width 3321 height 523
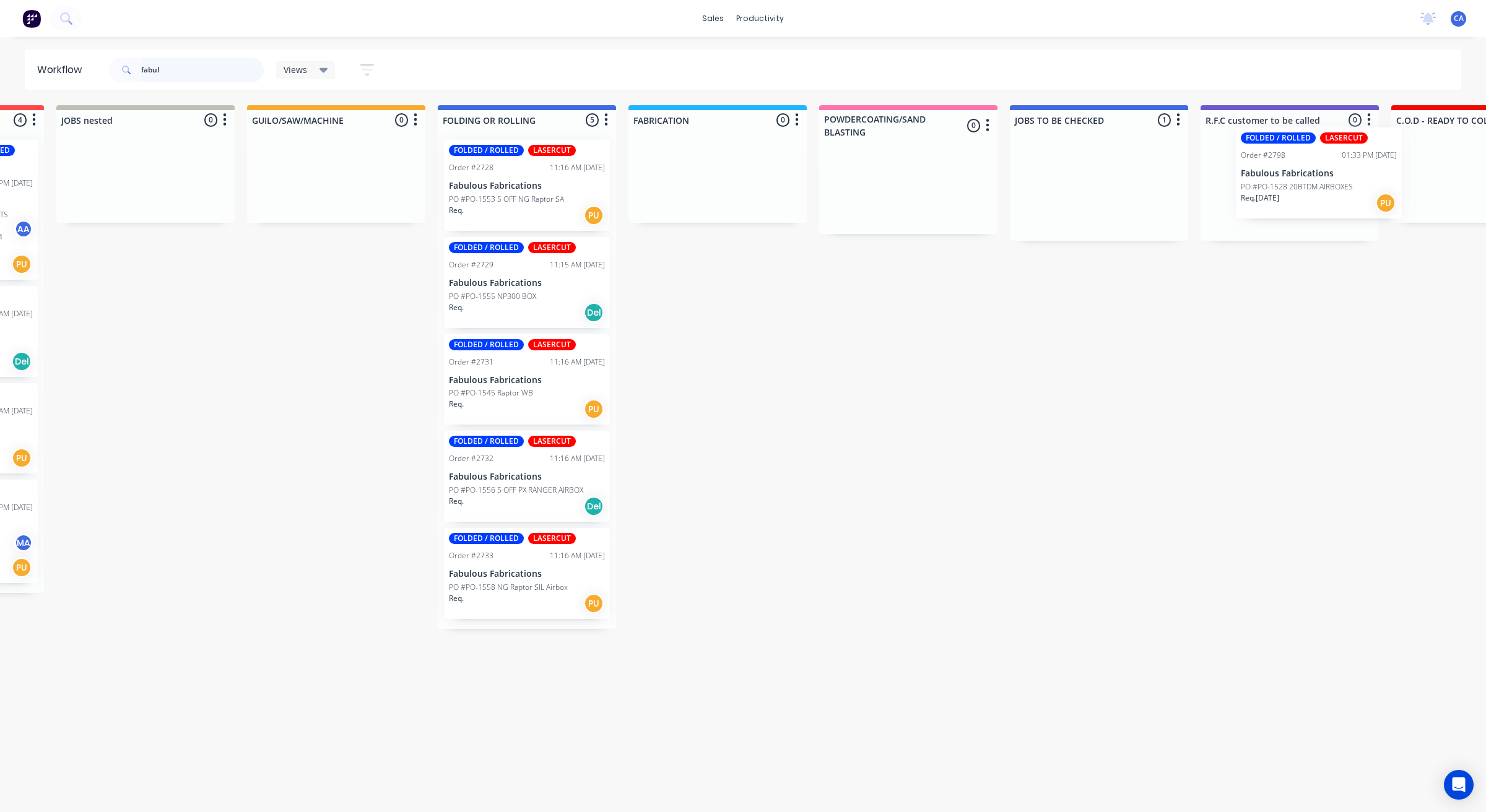
scroll to position [0, 364]
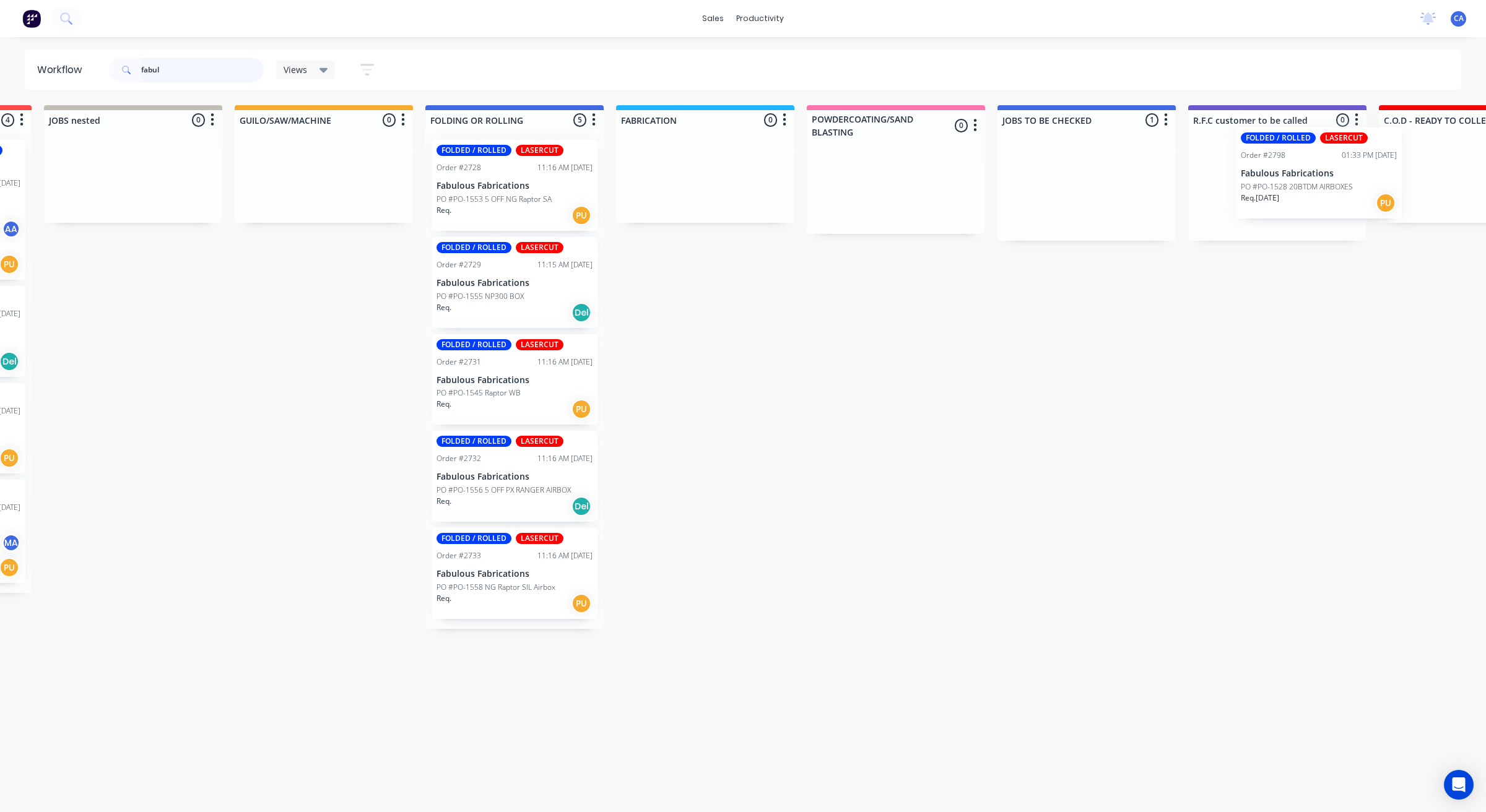
drag, startPoint x: 1125, startPoint y: 199, endPoint x: 1317, endPoint y: 184, distance: 192.6
click at [1318, 184] on div "Submitted 1 Sort By Created date Required date Order number Customer name Most …" at bounding box center [1287, 367] width 3321 height 523
drag, startPoint x: 189, startPoint y: 59, endPoint x: 1, endPoint y: 38, distance: 189.2
click at [0, 48] on div "sales productivity sales Sales Orders Customers Price Level Manager productivit…" at bounding box center [379, 368] width 1486 height 737
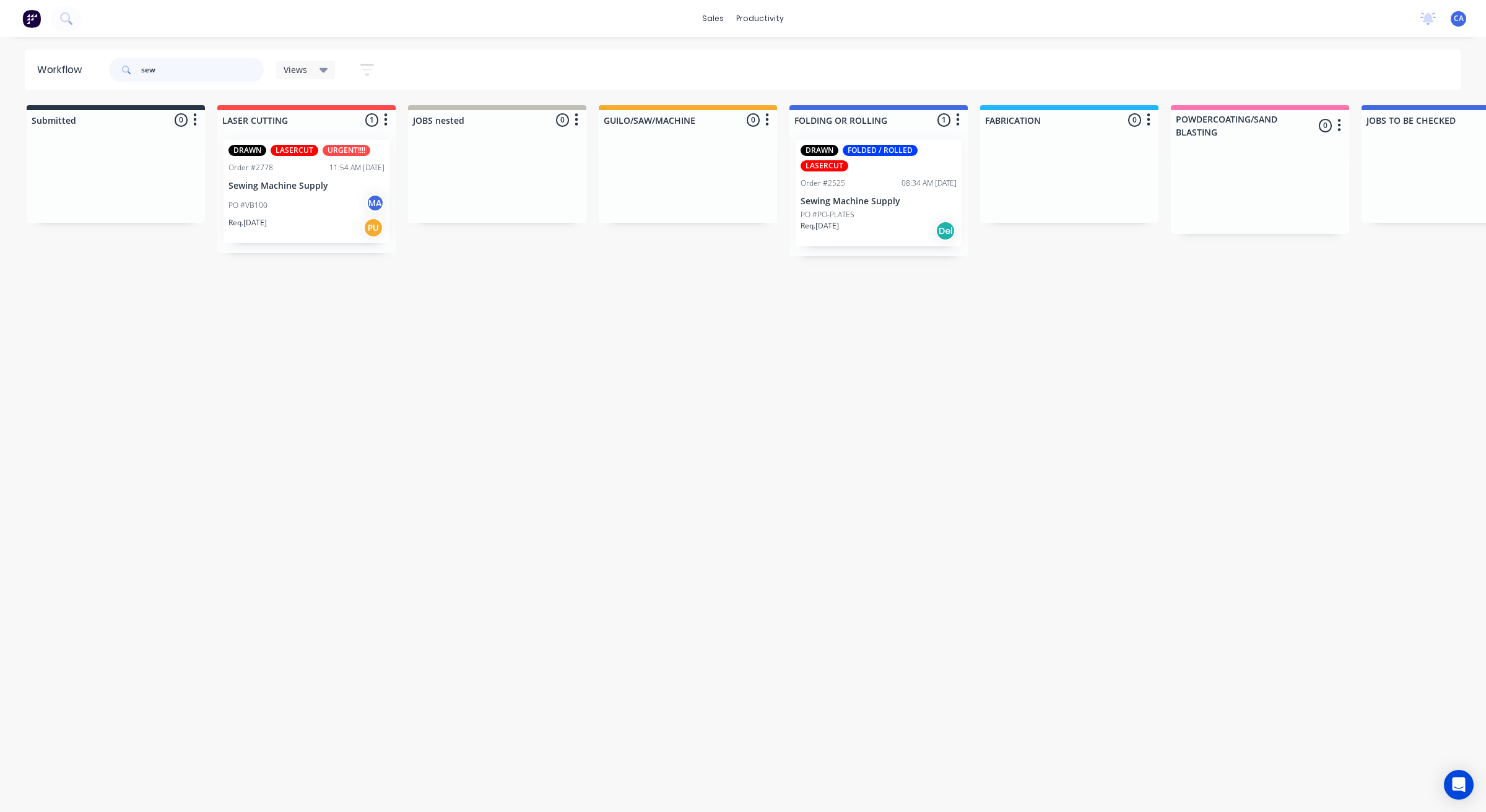
type input "sew"
click at [882, 223] on div "Req. [DATE] Del" at bounding box center [879, 230] width 156 height 21
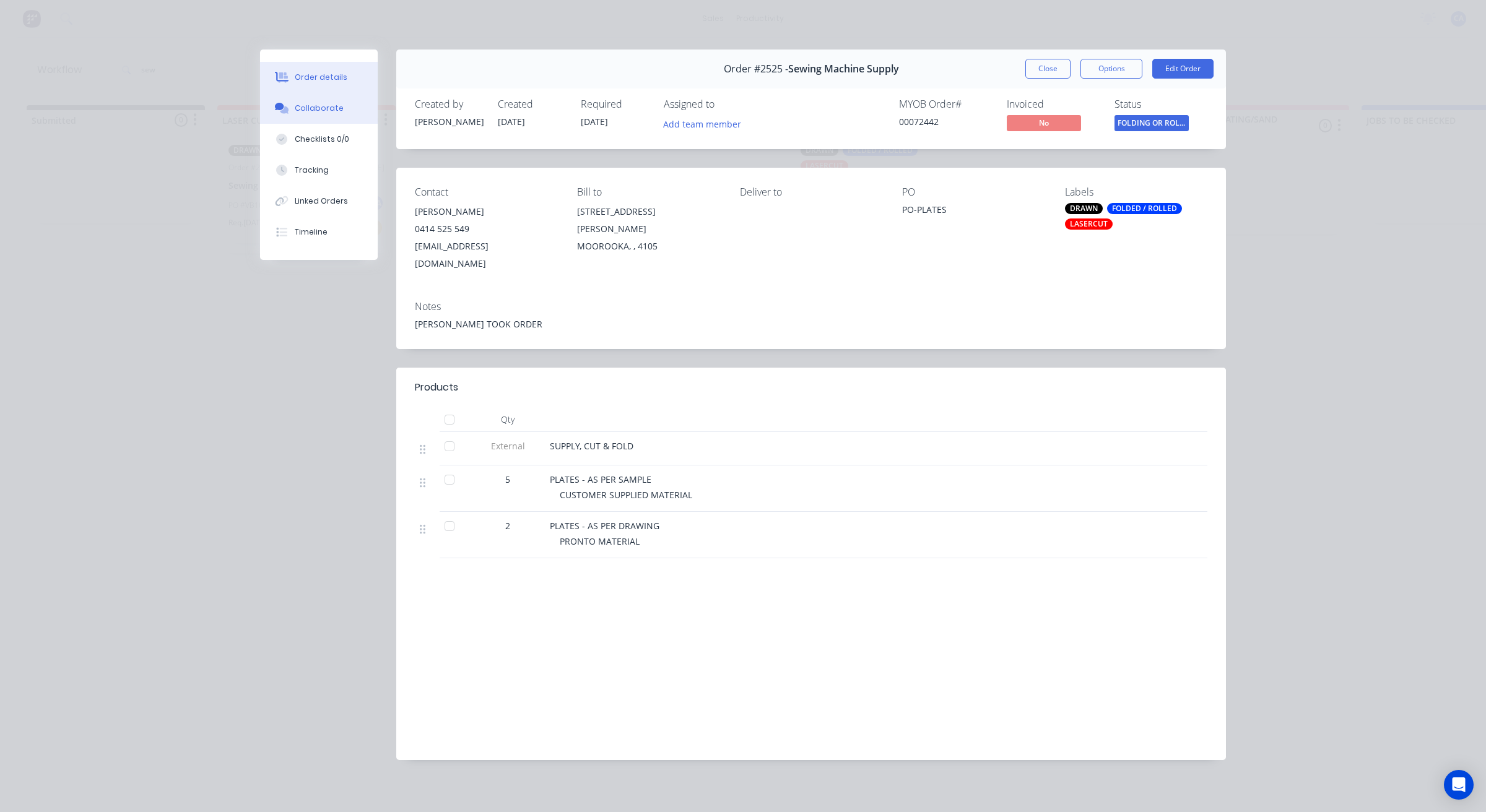
click at [321, 118] on button "Collaborate" at bounding box center [318, 108] width 118 height 31
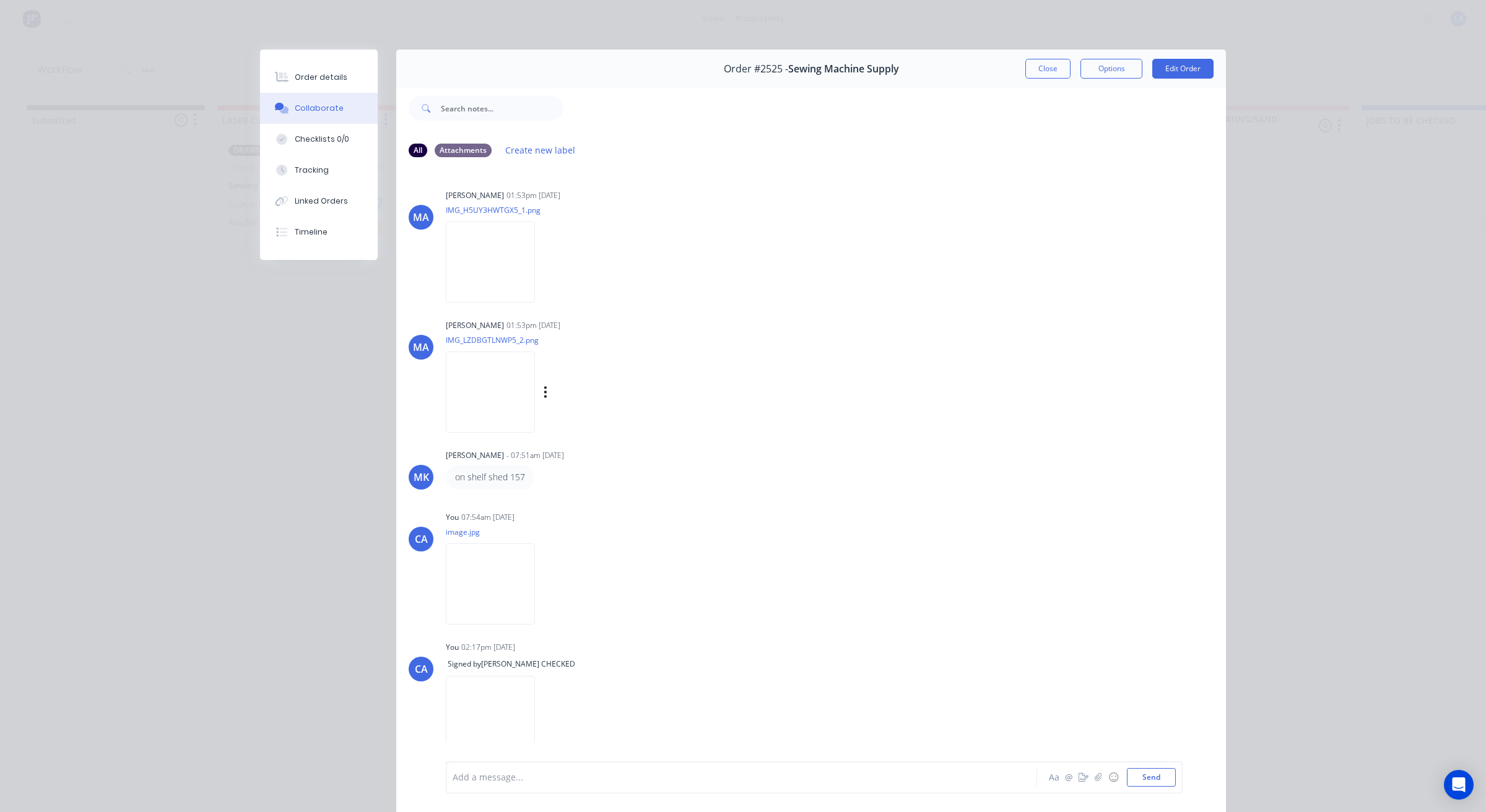
click at [486, 410] on img at bounding box center [490, 392] width 89 height 81
click at [340, 66] on button "Order details" at bounding box center [318, 77] width 118 height 31
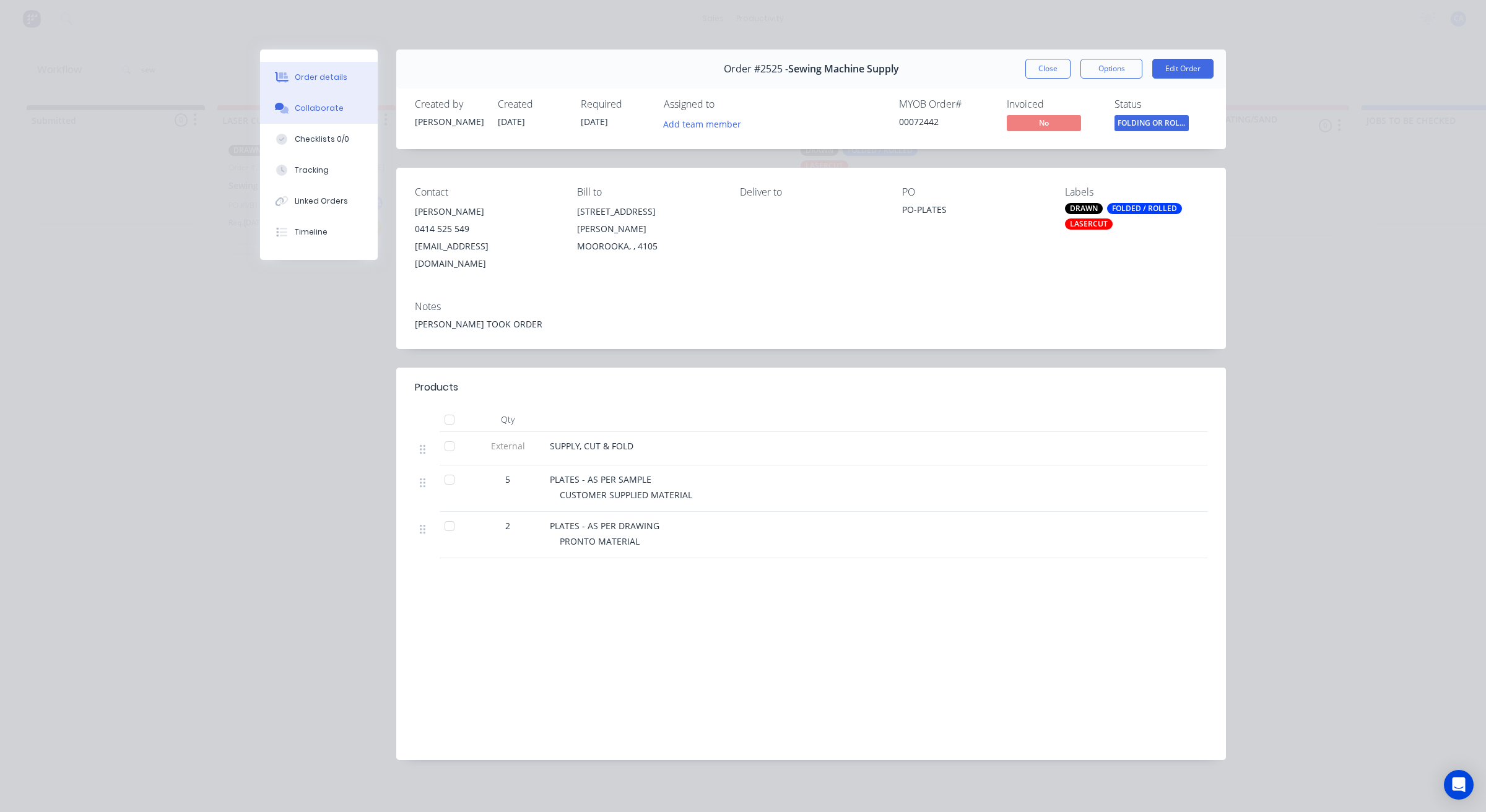
click at [330, 100] on button "Collaborate" at bounding box center [318, 108] width 118 height 31
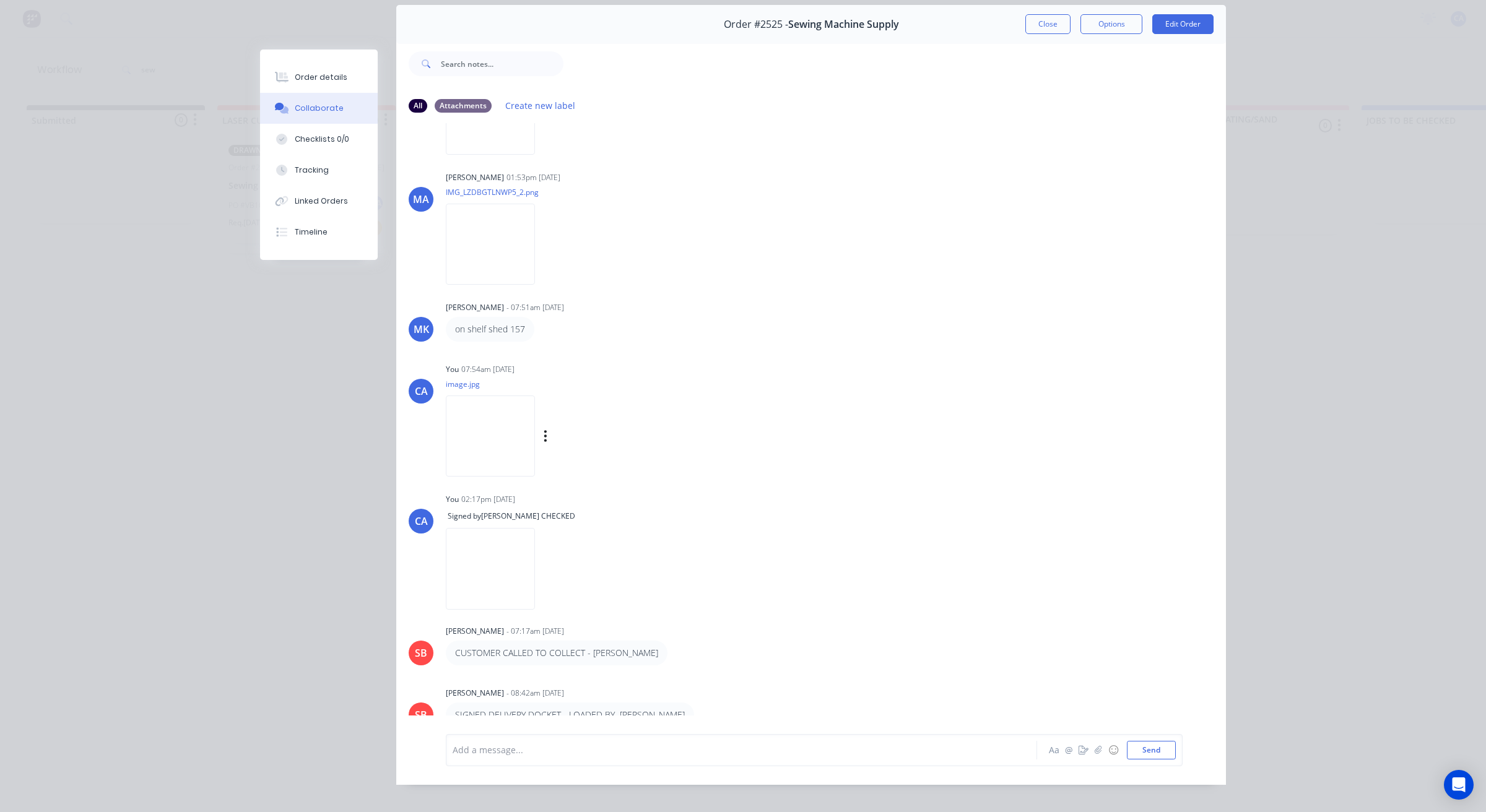
scroll to position [68, 0]
